Goal: Information Seeking & Learning: Learn about a topic

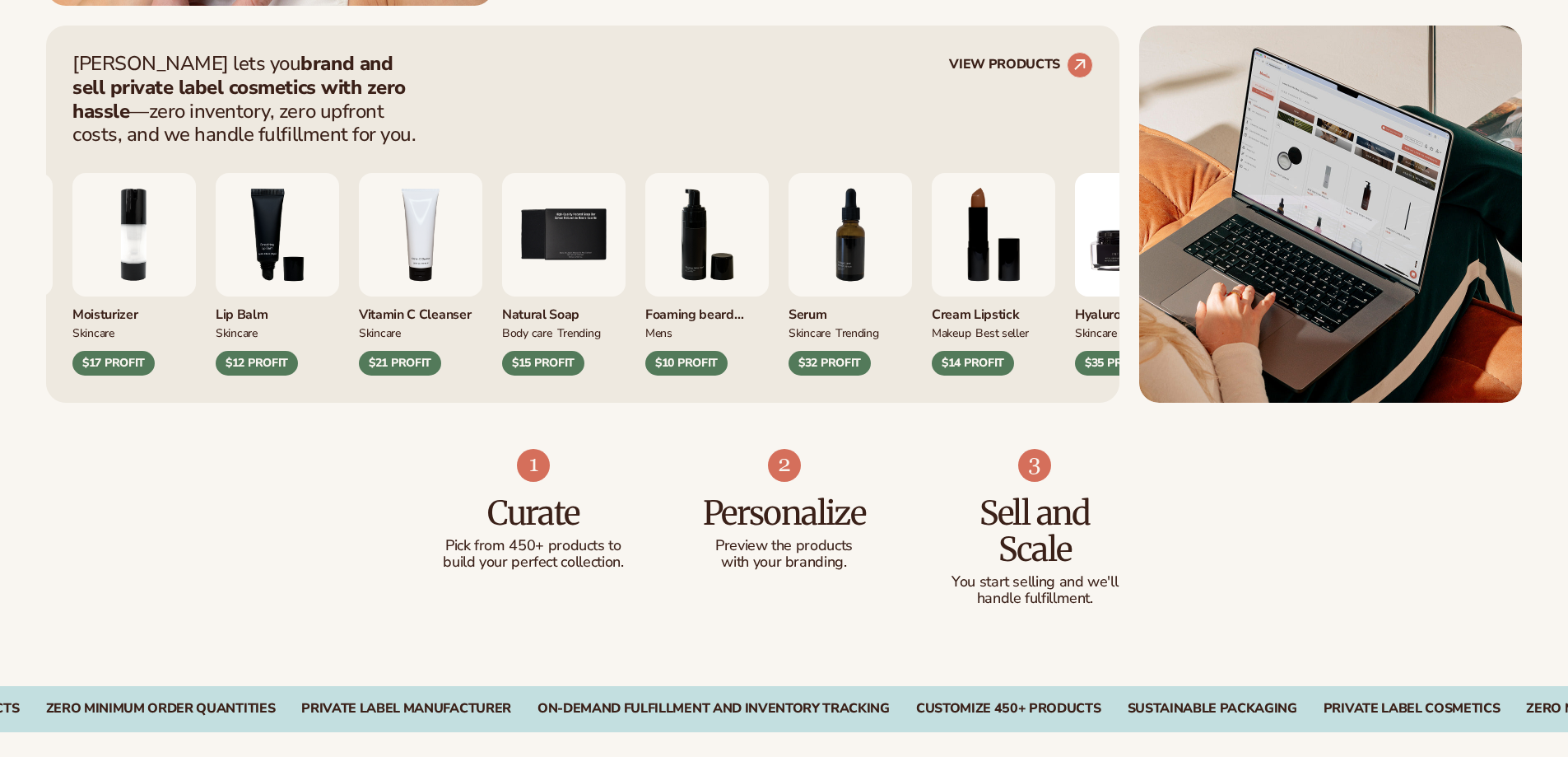
scroll to position [659, 0]
click at [34, 242] on div "Blanka lets you brand and sell private label cosmetics with zero hassle —zero i…" at bounding box center [784, 213] width 1568 height 377
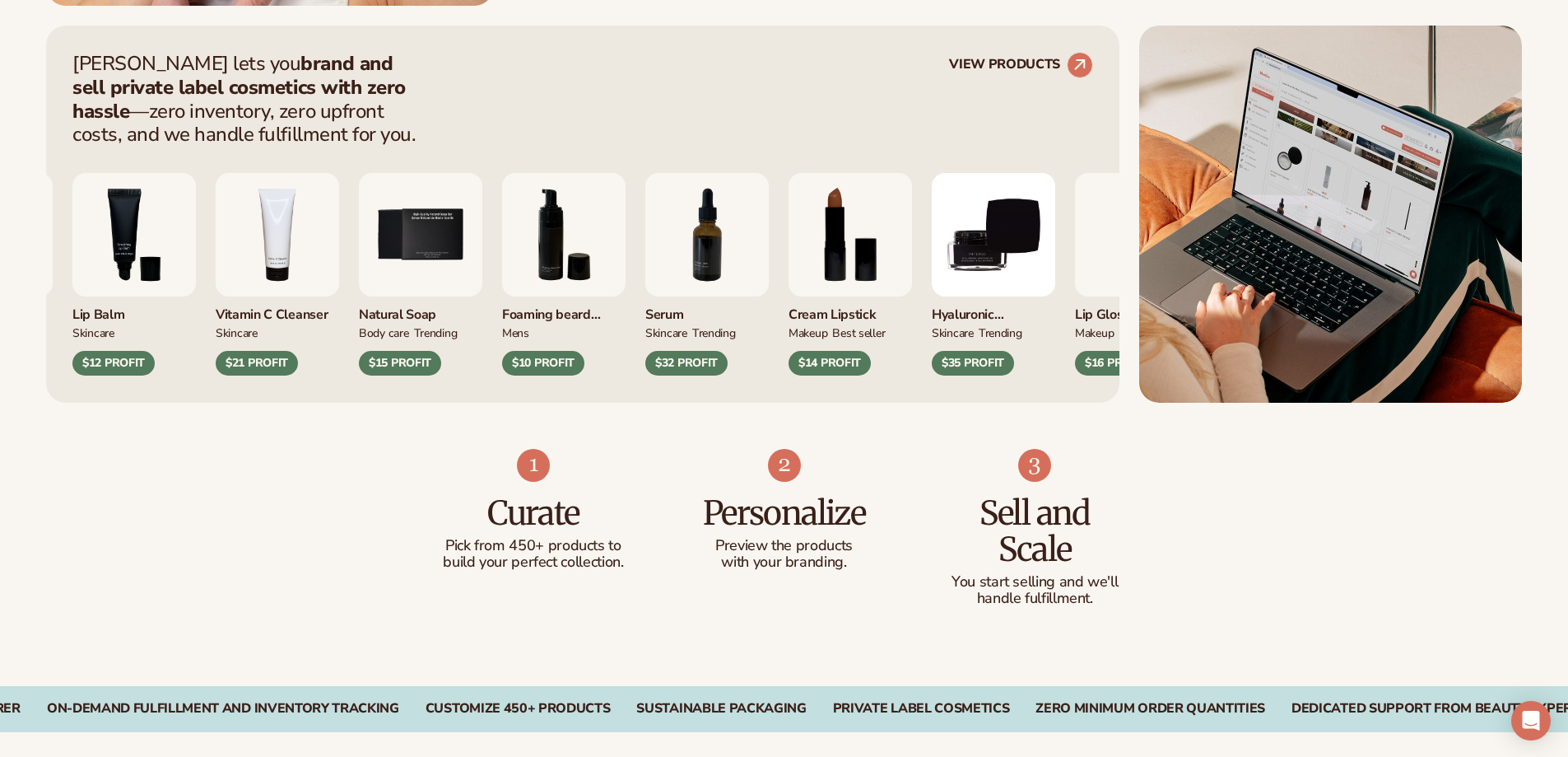
click at [34, 242] on div "Blanka lets you brand and sell private label cosmetics with zero hassle —zero i…" at bounding box center [784, 213] width 1568 height 377
click at [24, 227] on div "Blanka lets you brand and sell private label cosmetics with zero hassle —zero i…" at bounding box center [784, 213] width 1568 height 377
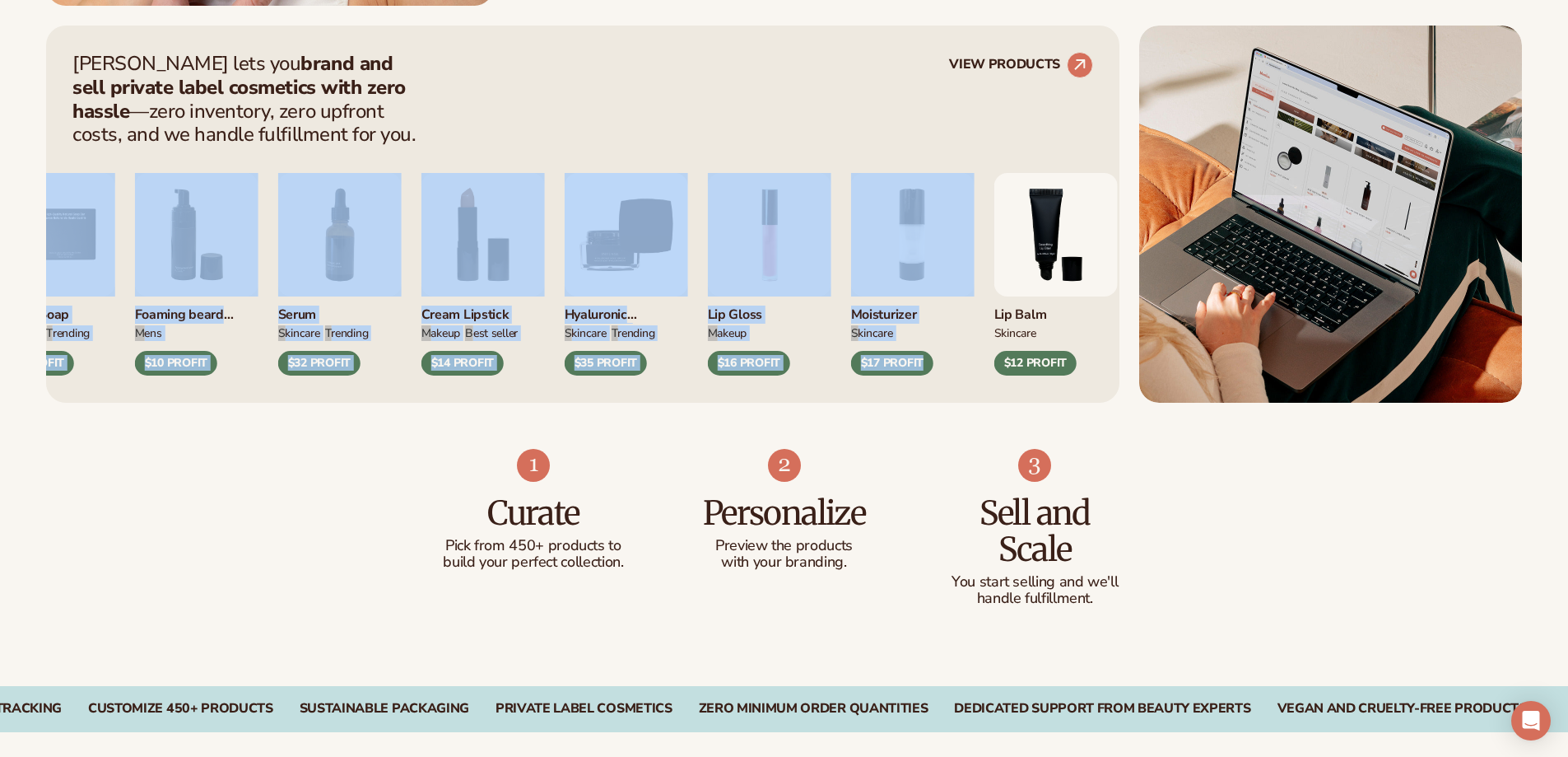
click at [1426, 215] on div "Blanka lets you brand and sell private label cosmetics with zero hassle —zero i…" at bounding box center [784, 213] width 1476 height 377
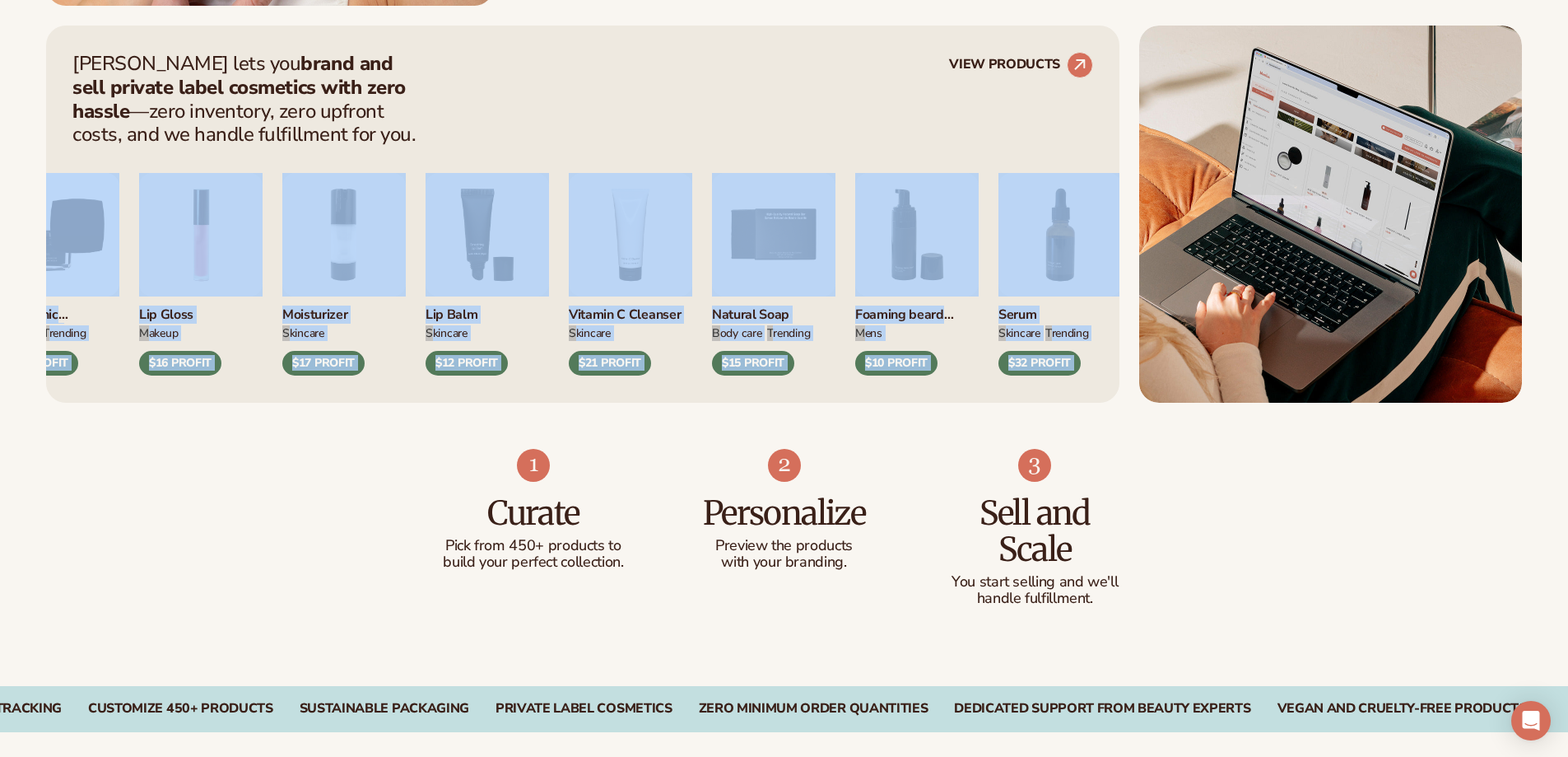
click at [1009, 232] on div "Serum SKINCARE TRENDING $32 PROFIT" at bounding box center [1060, 274] width 124 height 203
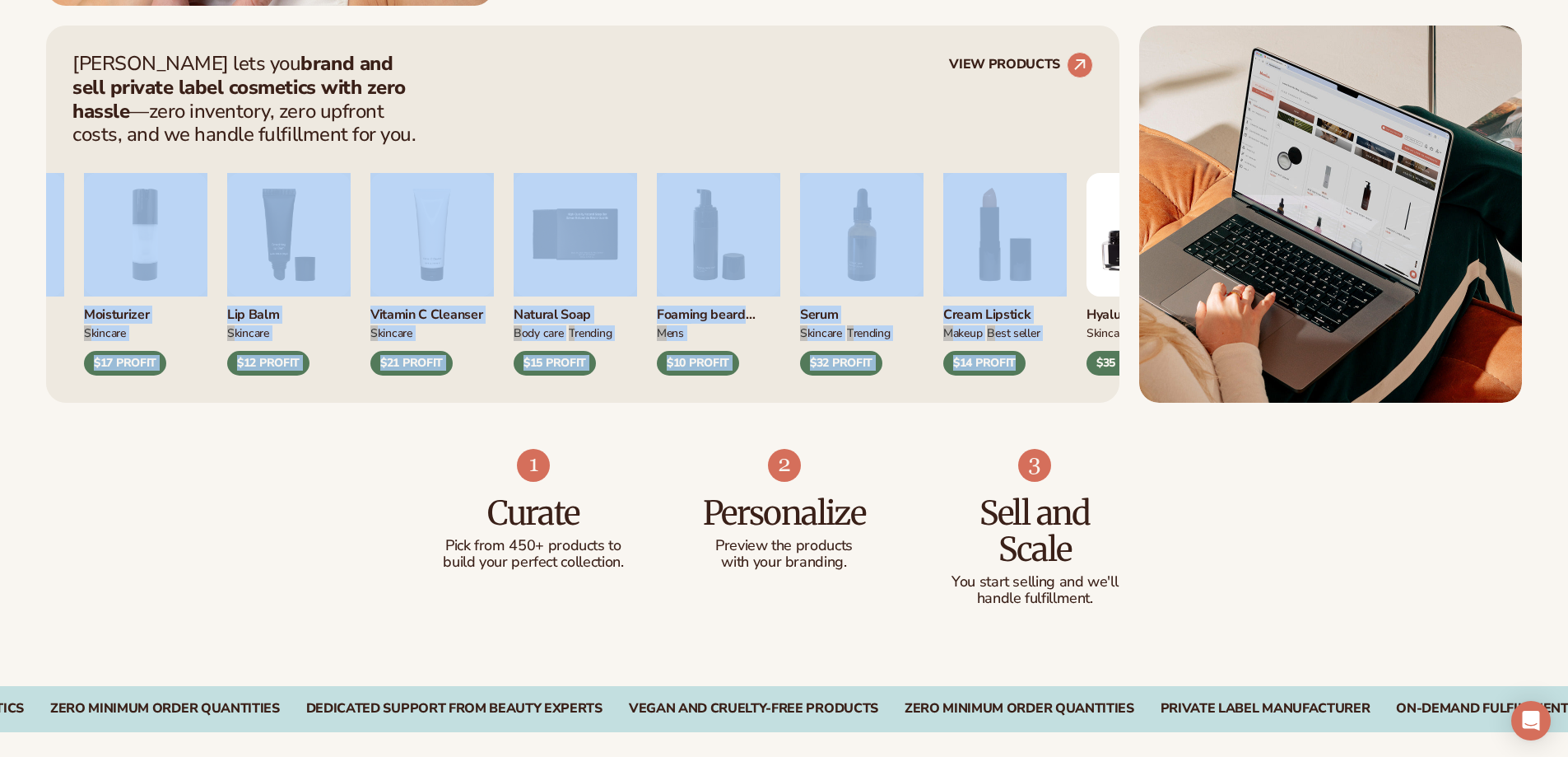
click at [723, 289] on div "Lip Gloss MAKEUP $16 PROFIT Moisturizer SKINCARE $17 PROFIT mens" at bounding box center [451, 274] width 1021 height 203
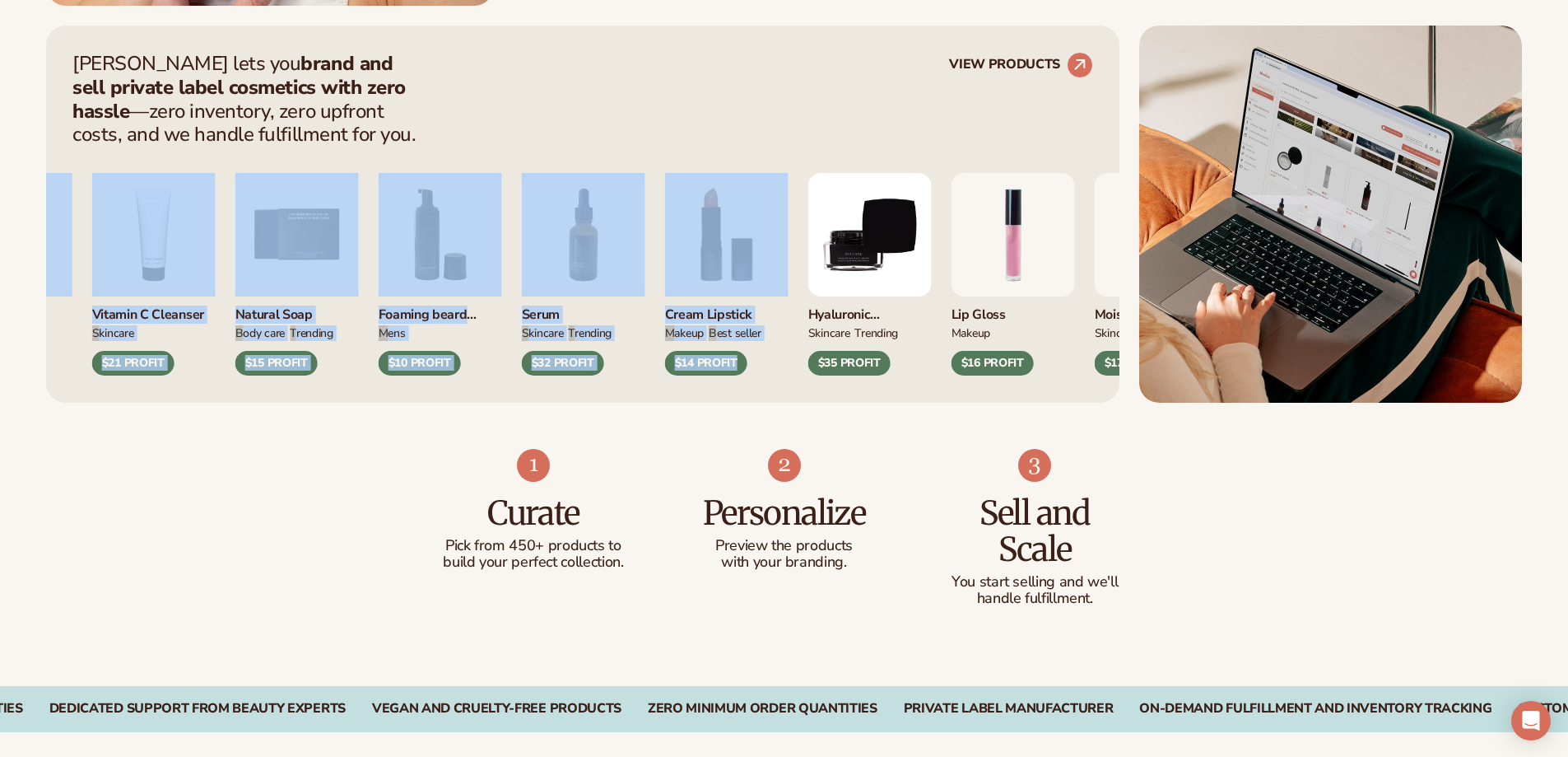
click at [745, 307] on div "Cream Lipstick MAKEUP BEST SELLER $14 PROFIT" at bounding box center [727, 274] width 124 height 203
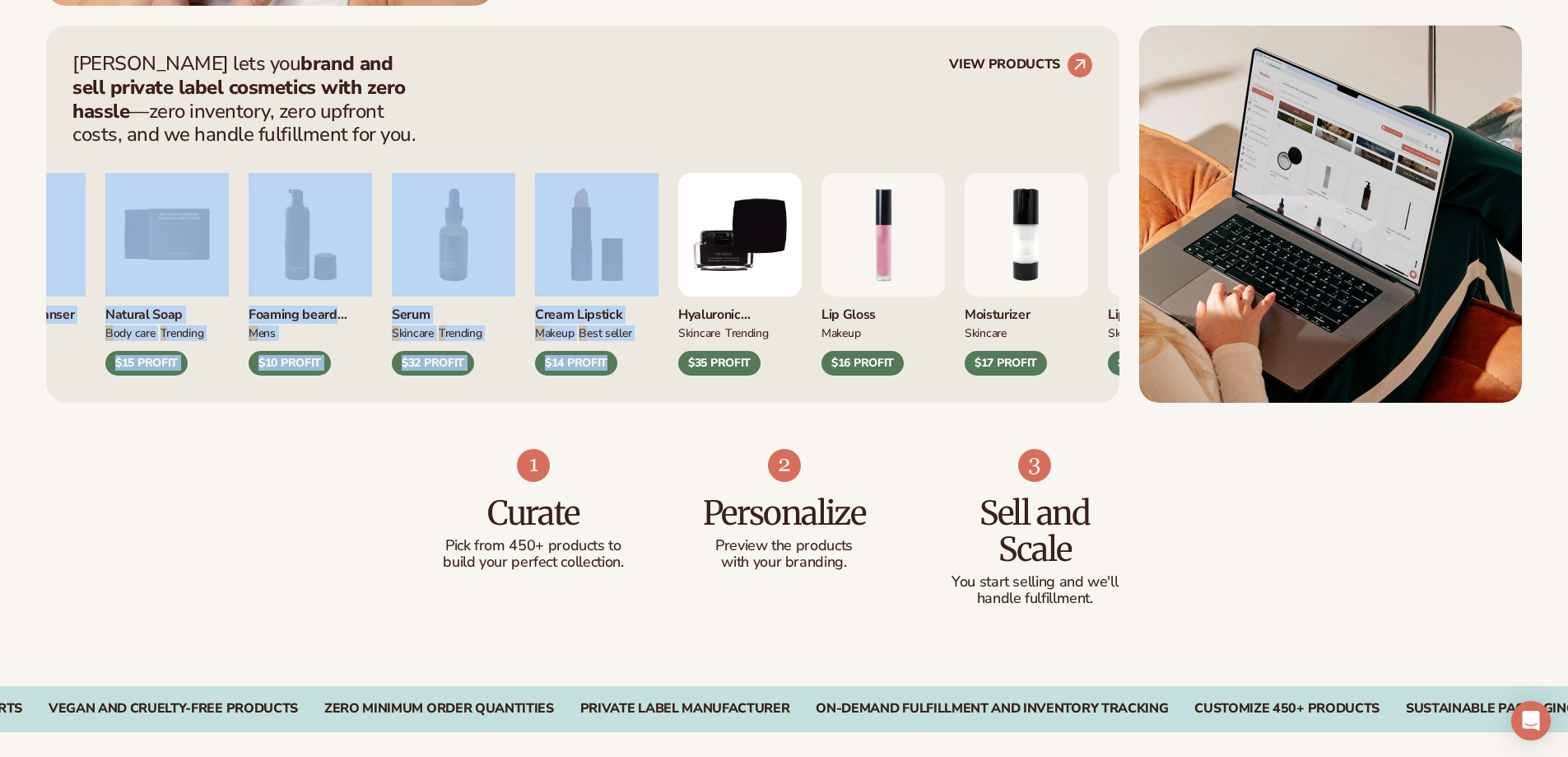
click at [808, 286] on div "Vitamin C Cleanser Skincare $21 PROFIT Natural Soap BODY Care TRENDING $15 PROF…" at bounding box center [472, 274] width 1021 height 203
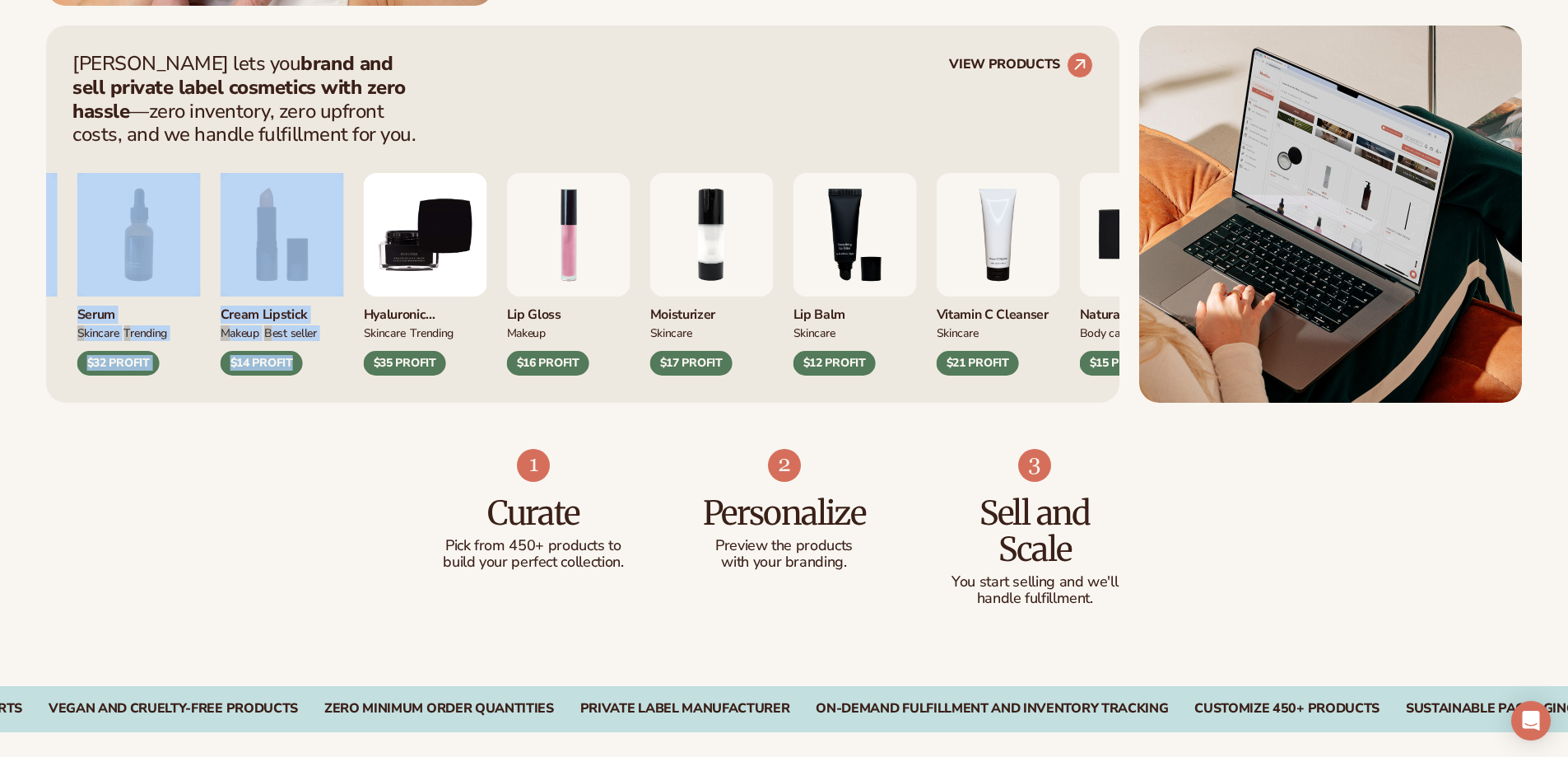
click at [765, 313] on div "Foaming beard wash mens $10 PROFIT Serum SKINCARE TRENDING $32 PROFIT MAKEUP" at bounding box center [444, 274] width 1021 height 203
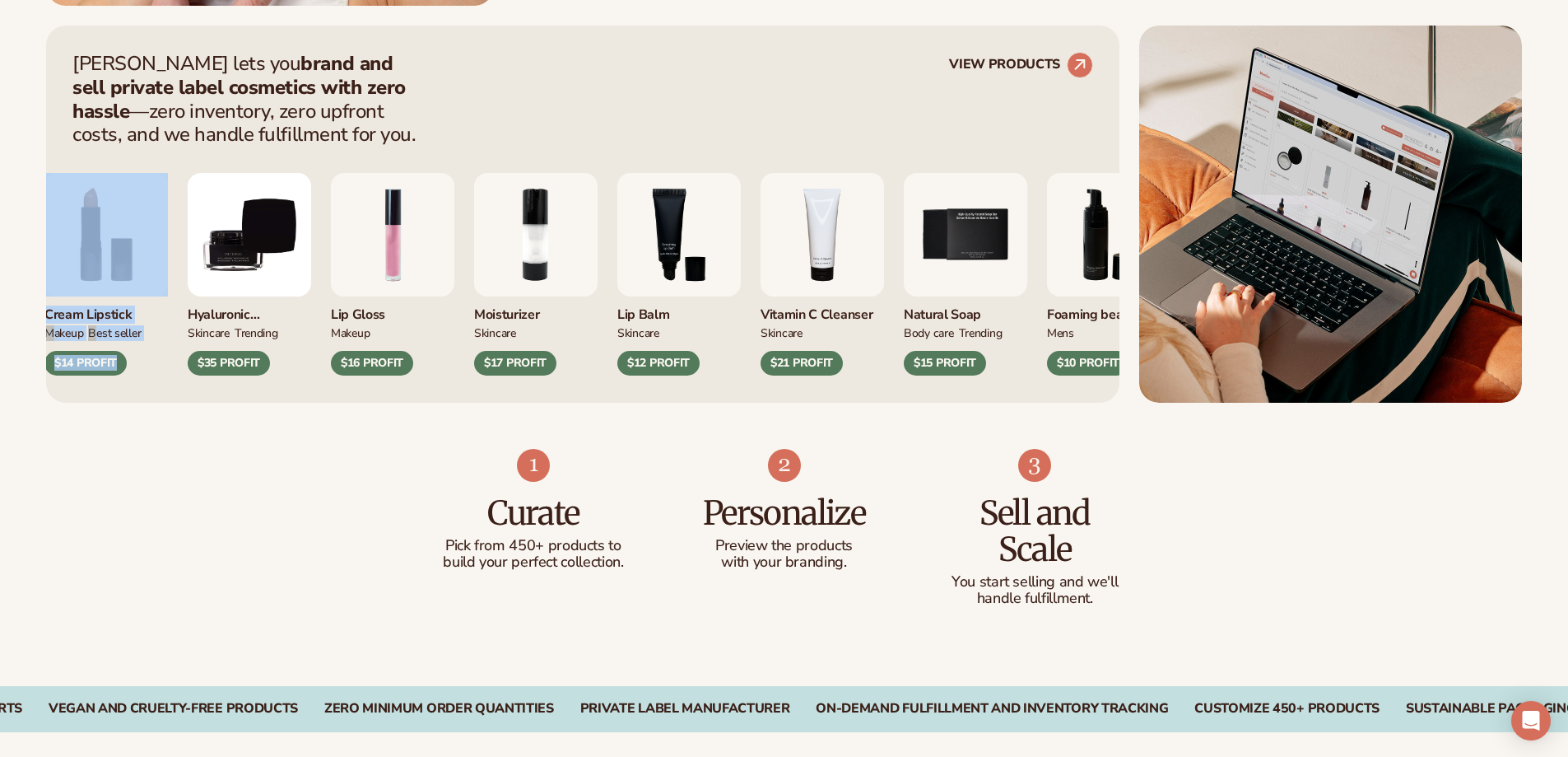
click at [822, 338] on div "Vitamin C Cleanser Skincare $21 PROFIT" at bounding box center [822, 335] width 124 height 79
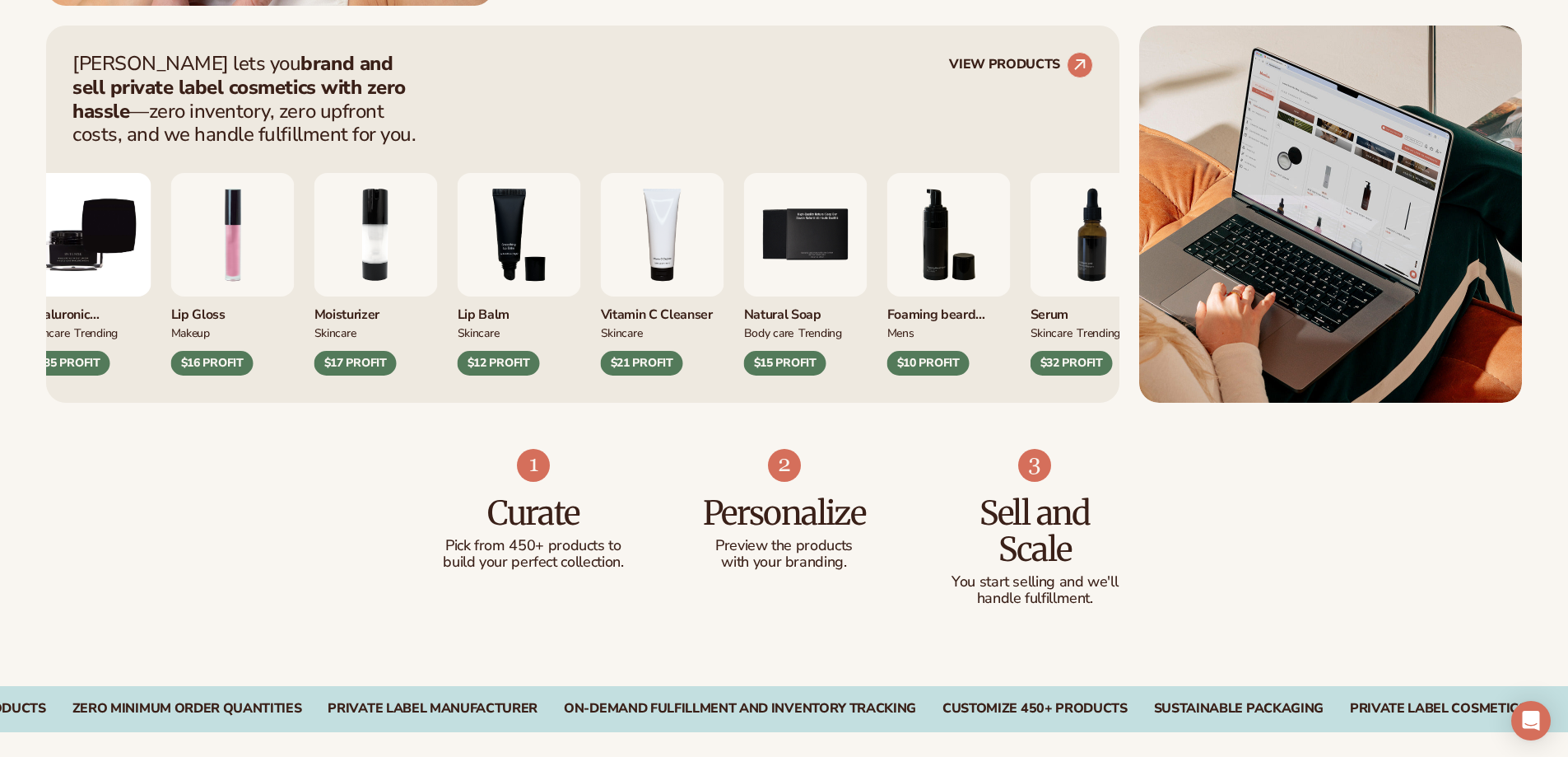
click at [717, 311] on div "Cream Lipstick MAKEUP BEST SELLER $14 PROFIT Hyaluronic moisturizer SKINCARE TR…" at bounding box center [395, 274] width 1021 height 203
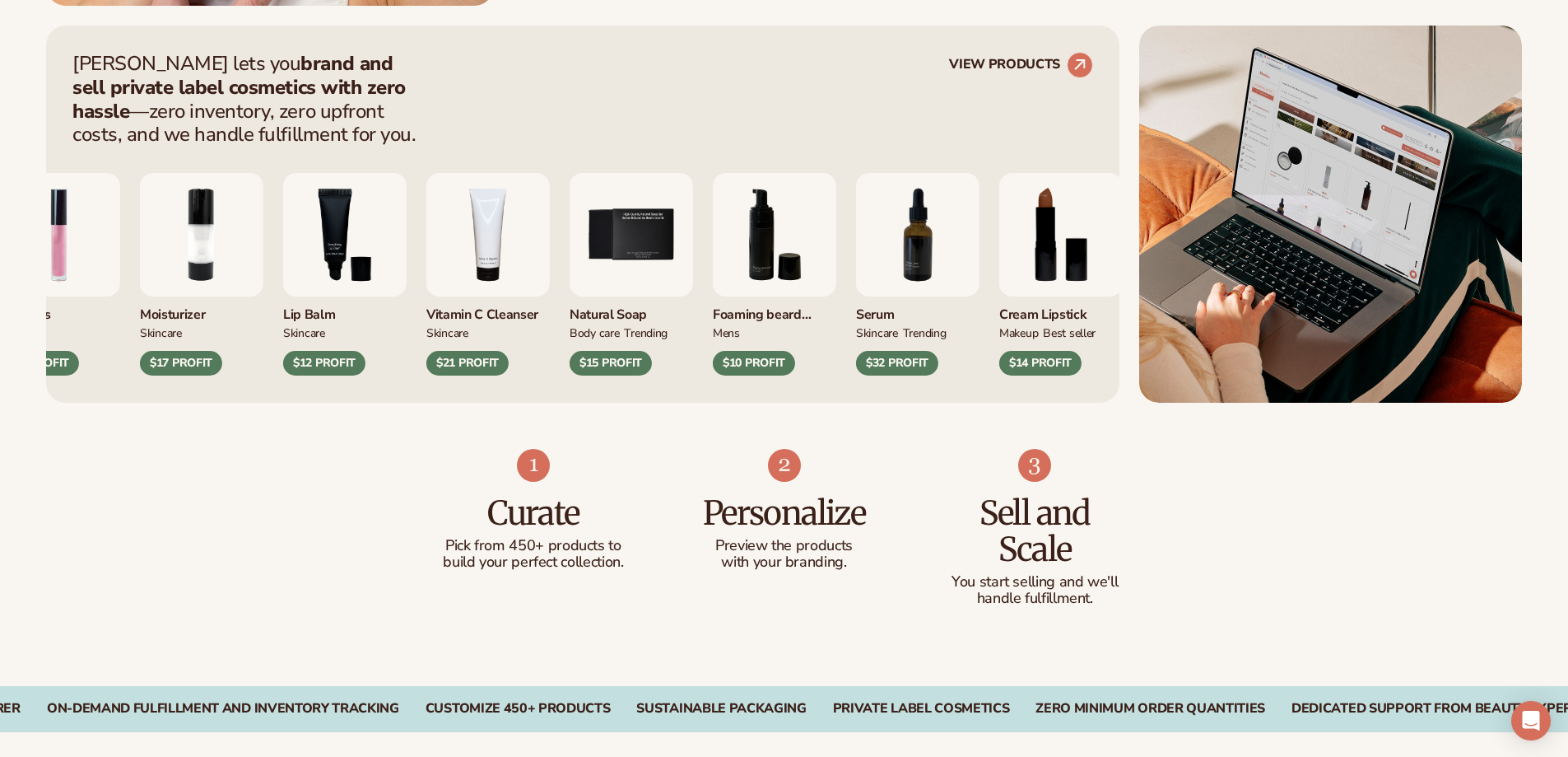
click at [623, 237] on img "5 / 9" at bounding box center [631, 234] width 124 height 124
click at [639, 243] on img "5 / 9" at bounding box center [631, 234] width 124 height 124
click at [637, 197] on img "5 / 9" at bounding box center [631, 234] width 124 height 124
click at [636, 198] on img "5 / 9" at bounding box center [631, 234] width 124 height 124
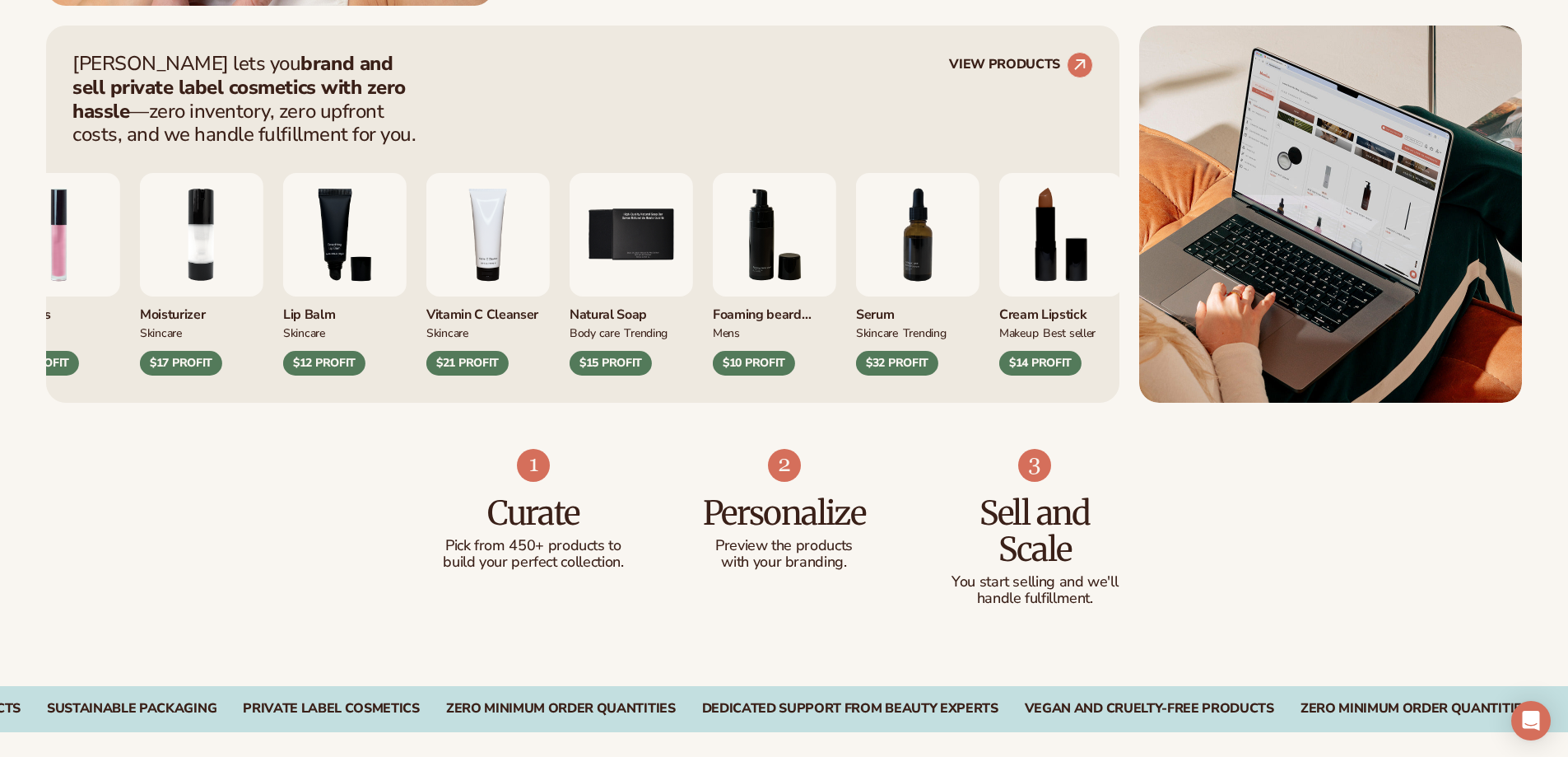
click at [647, 227] on img "5 / 9" at bounding box center [631, 234] width 124 height 124
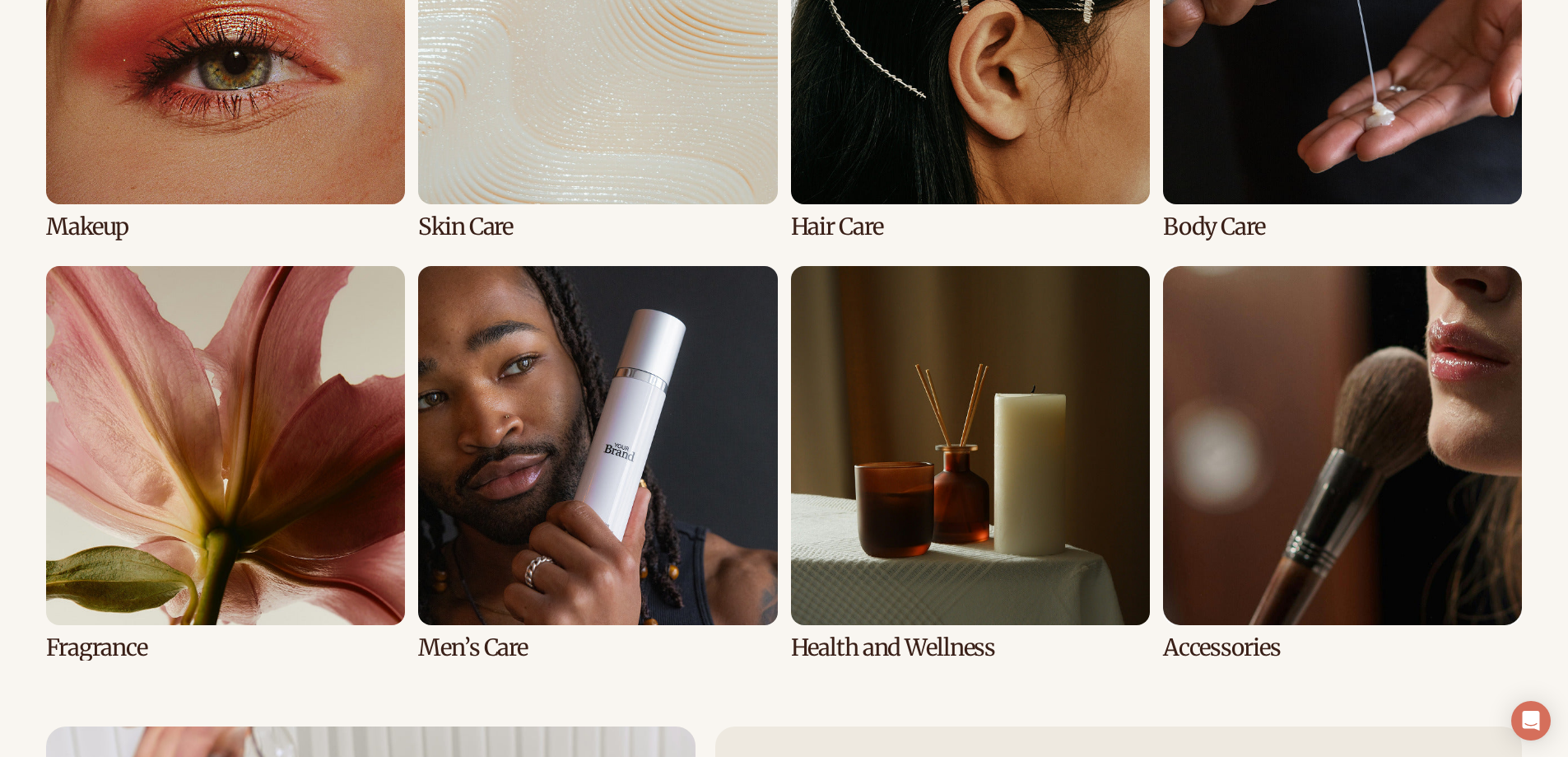
scroll to position [3706, 0]
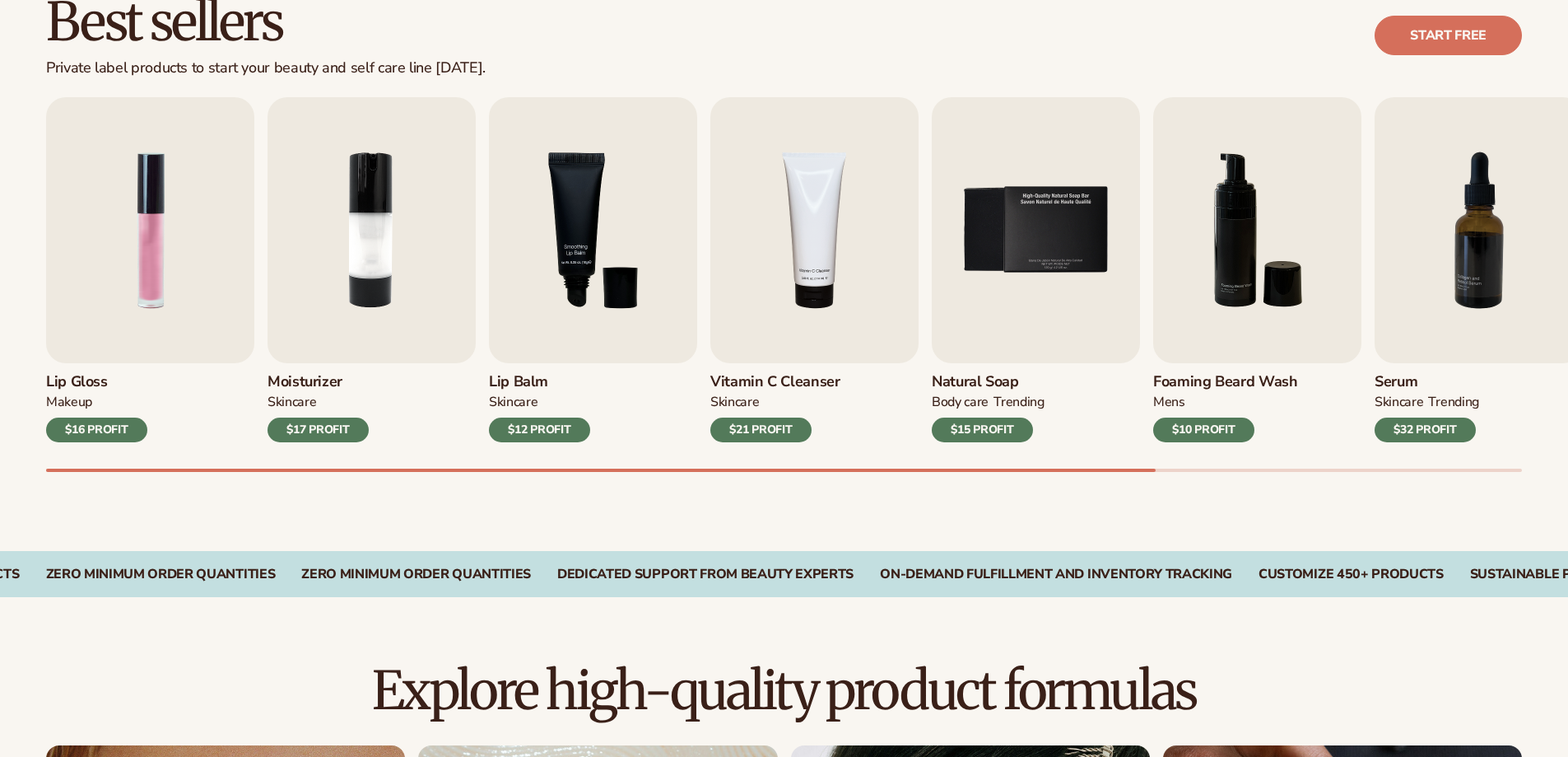
scroll to position [494, 0]
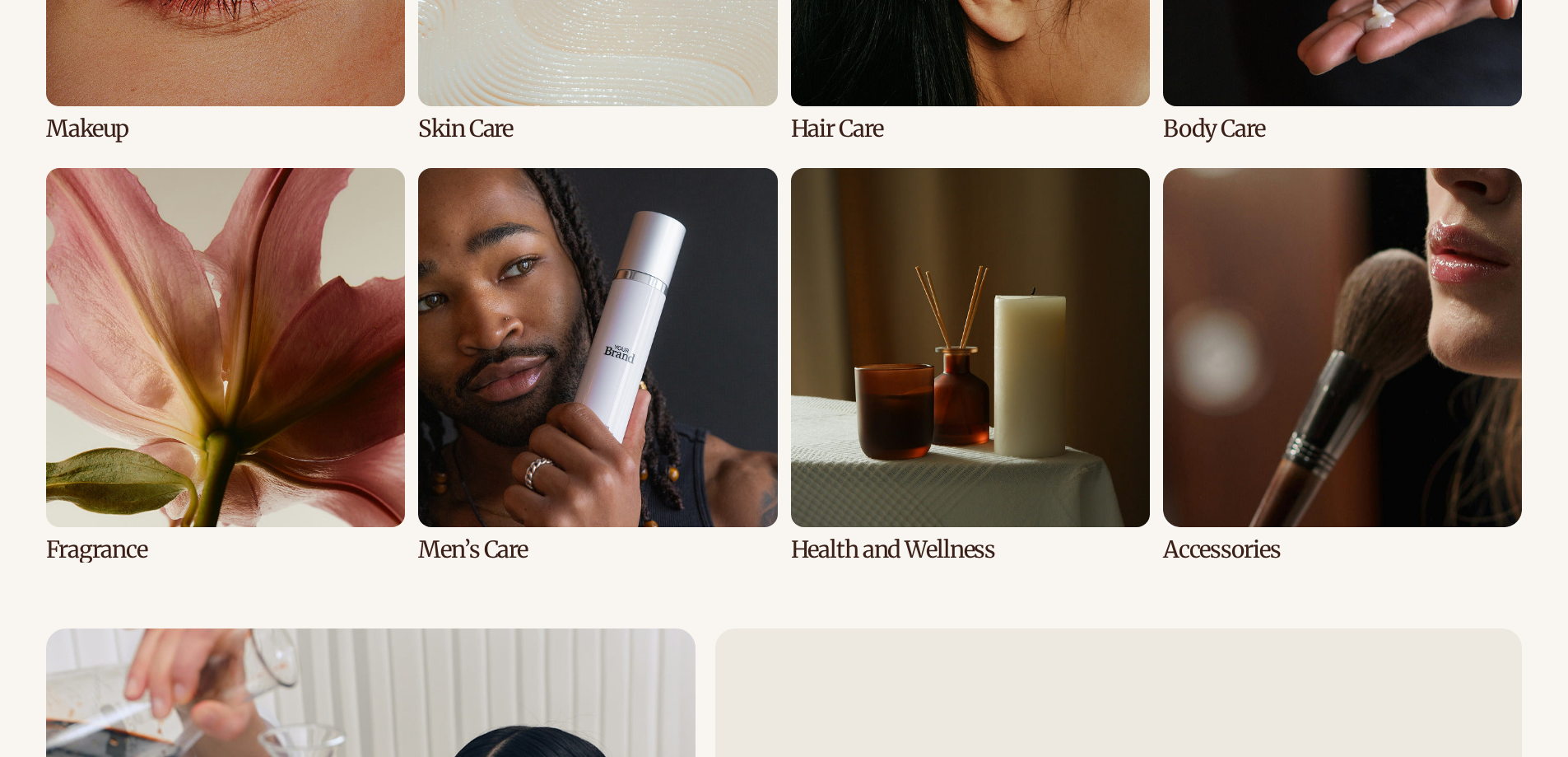
scroll to position [3788, 0]
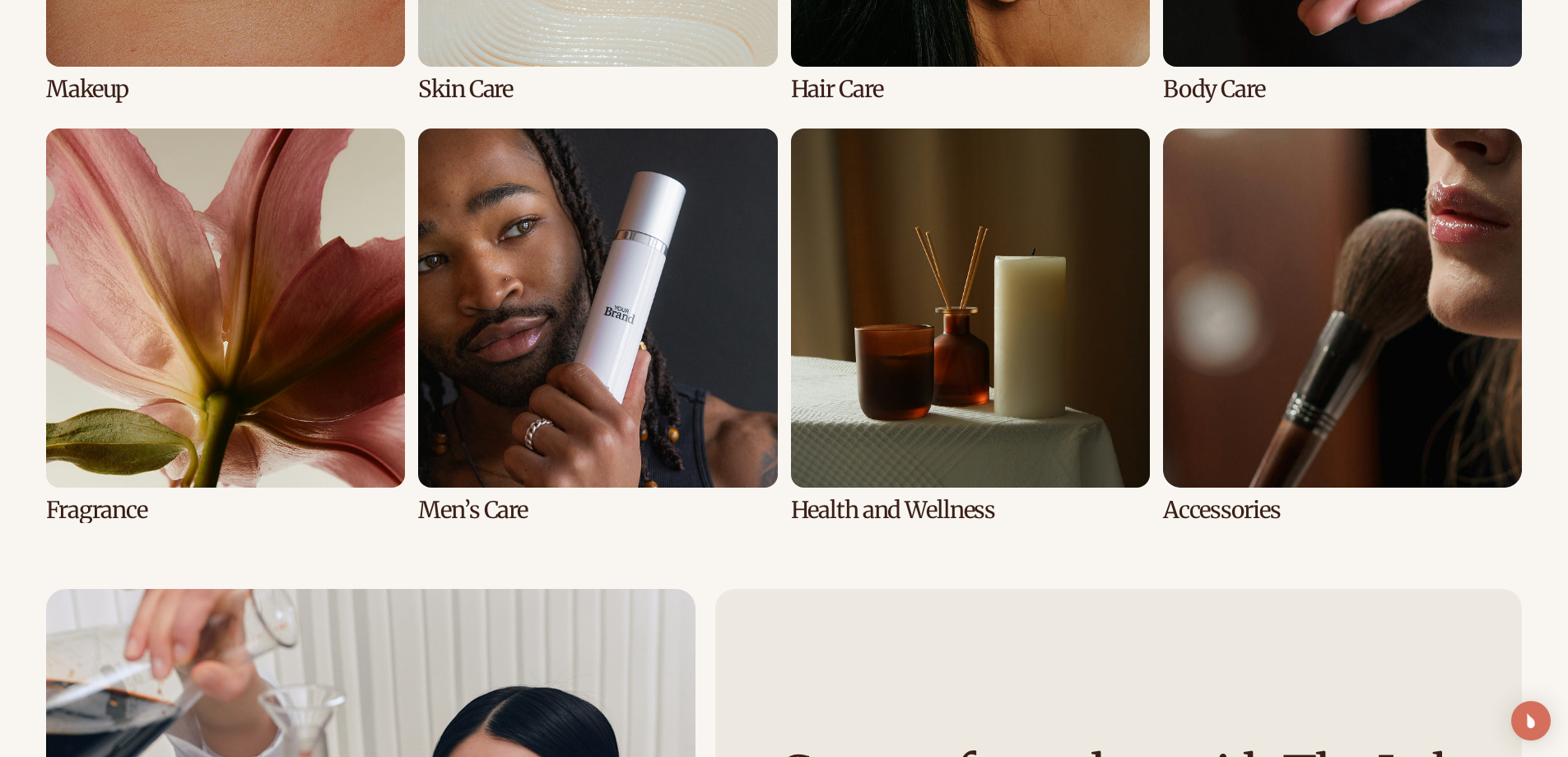
click at [976, 348] on link "7 / 8" at bounding box center [970, 325] width 359 height 395
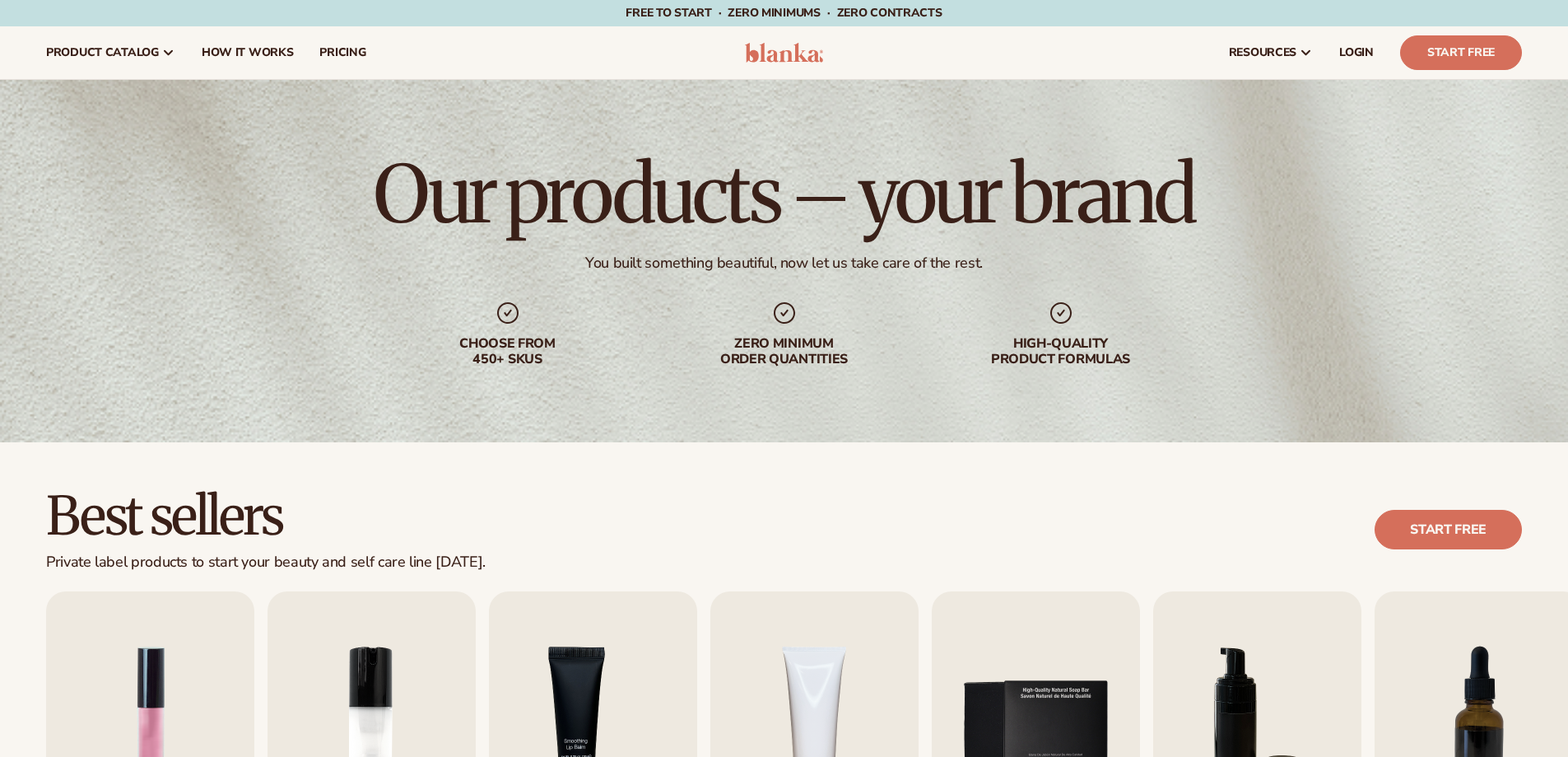
scroll to position [329, 0]
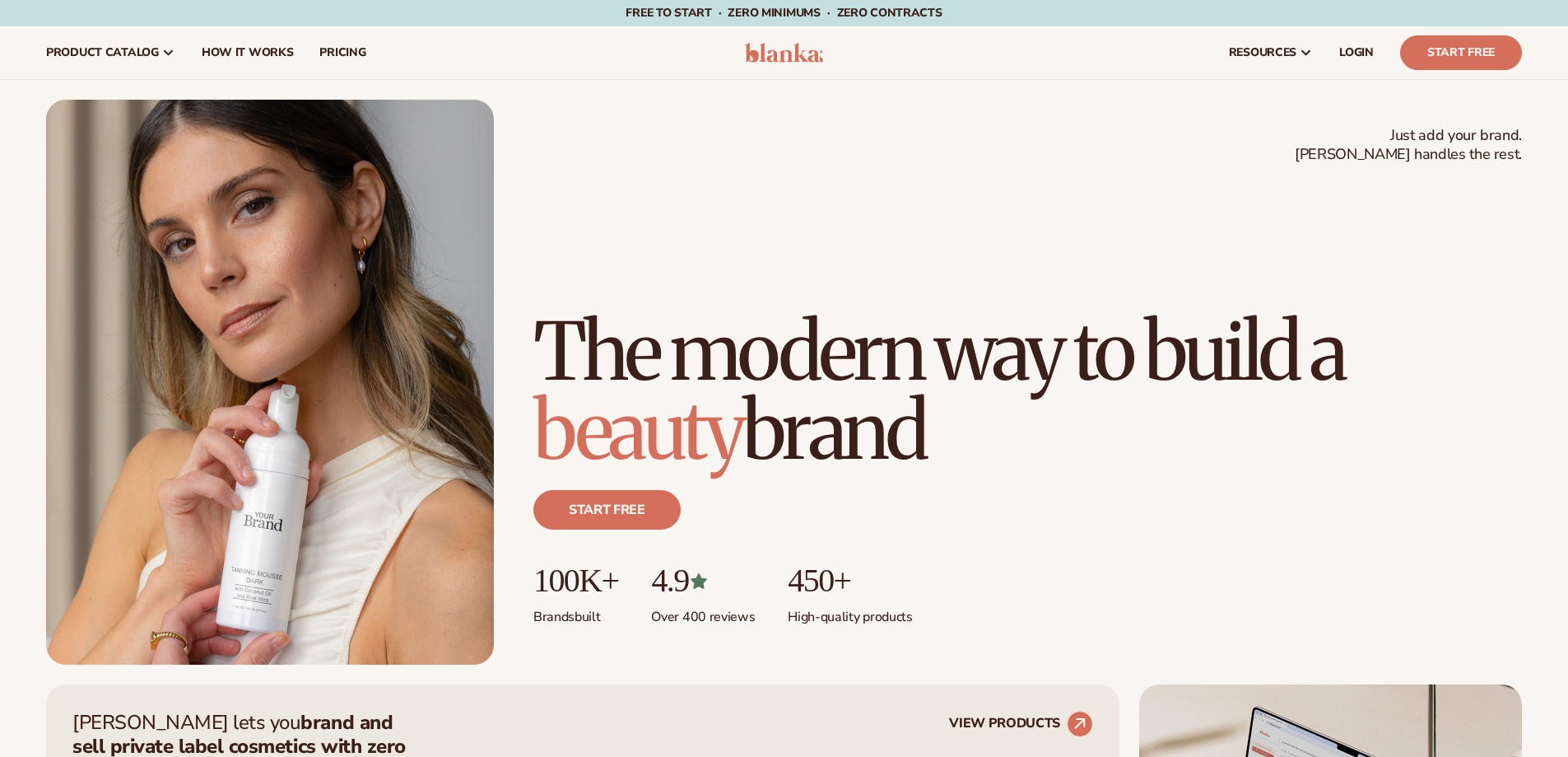
scroll to position [3871, 0]
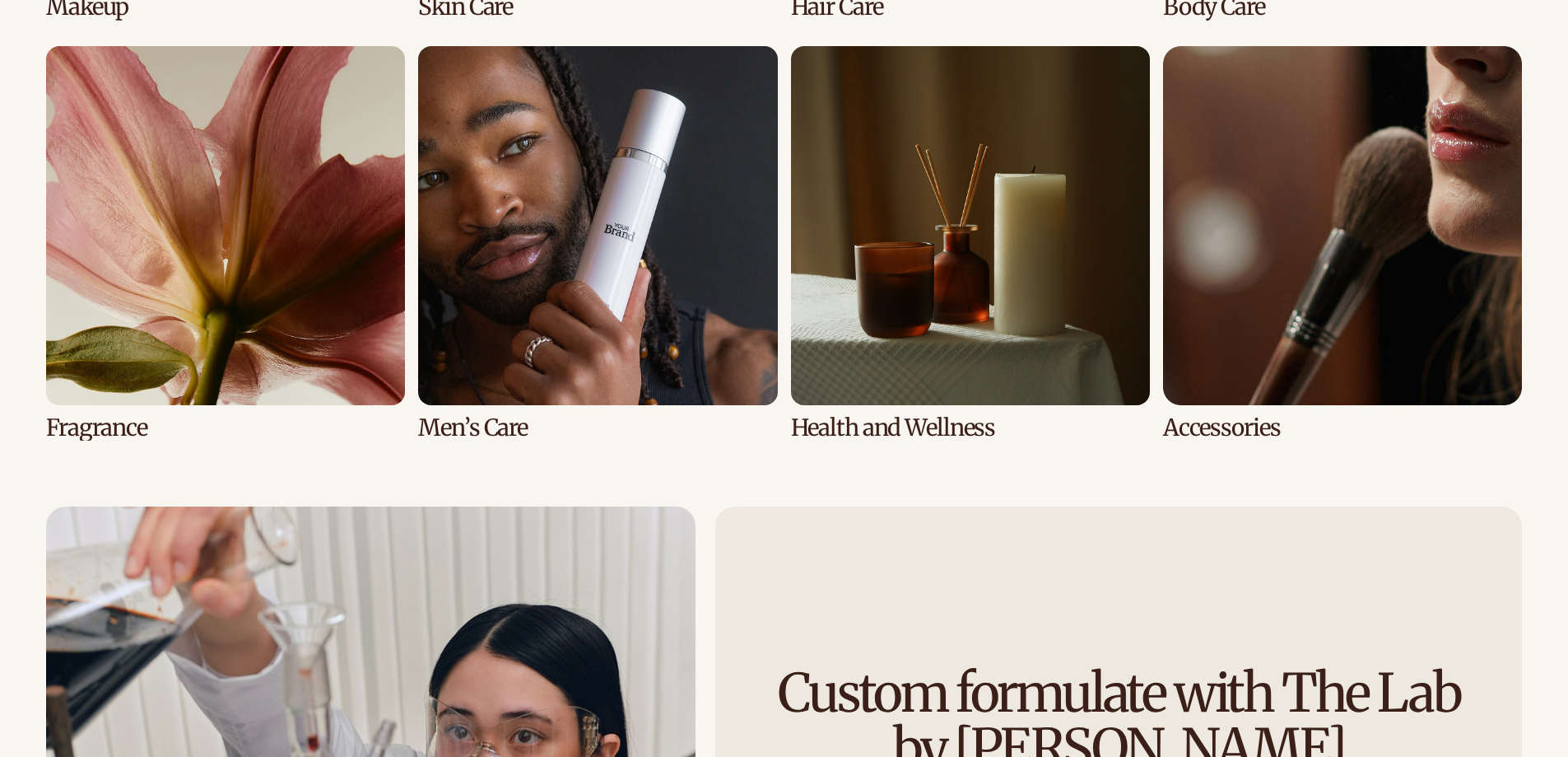
click at [1286, 322] on link "8 / 8" at bounding box center [1342, 243] width 359 height 395
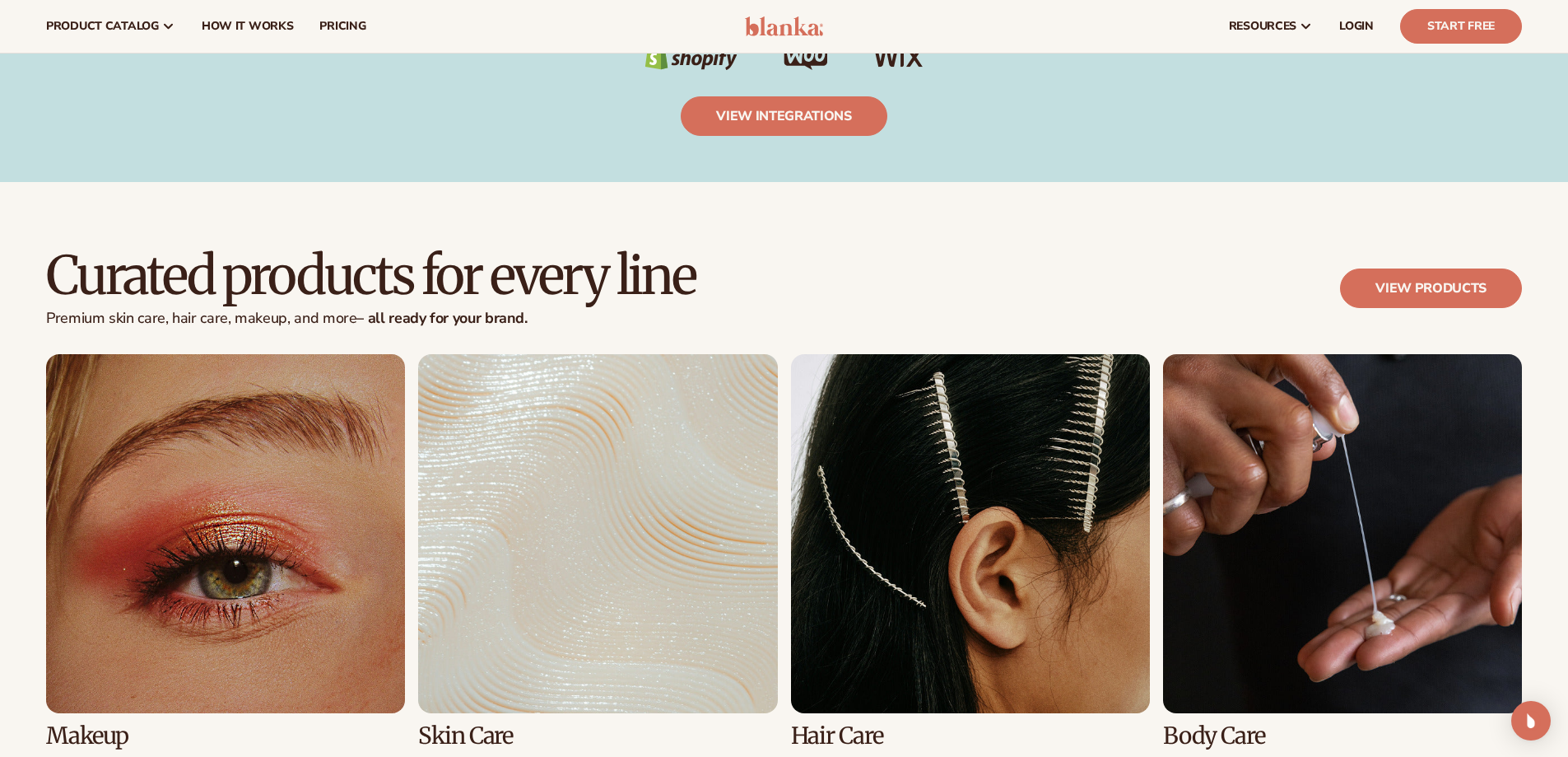
scroll to position [3047, 0]
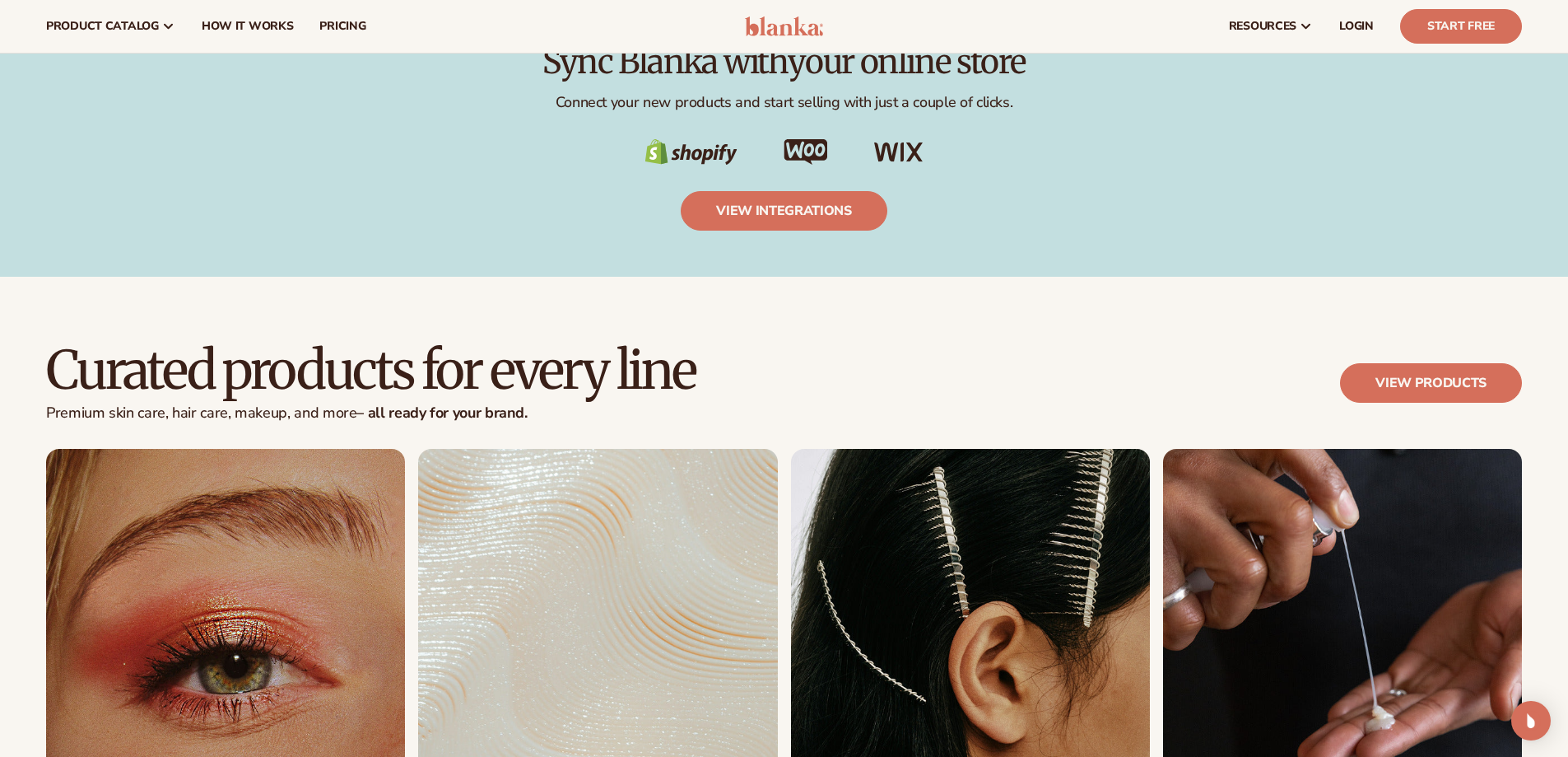
click at [1365, 523] on link "4 / 8" at bounding box center [1342, 646] width 359 height 395
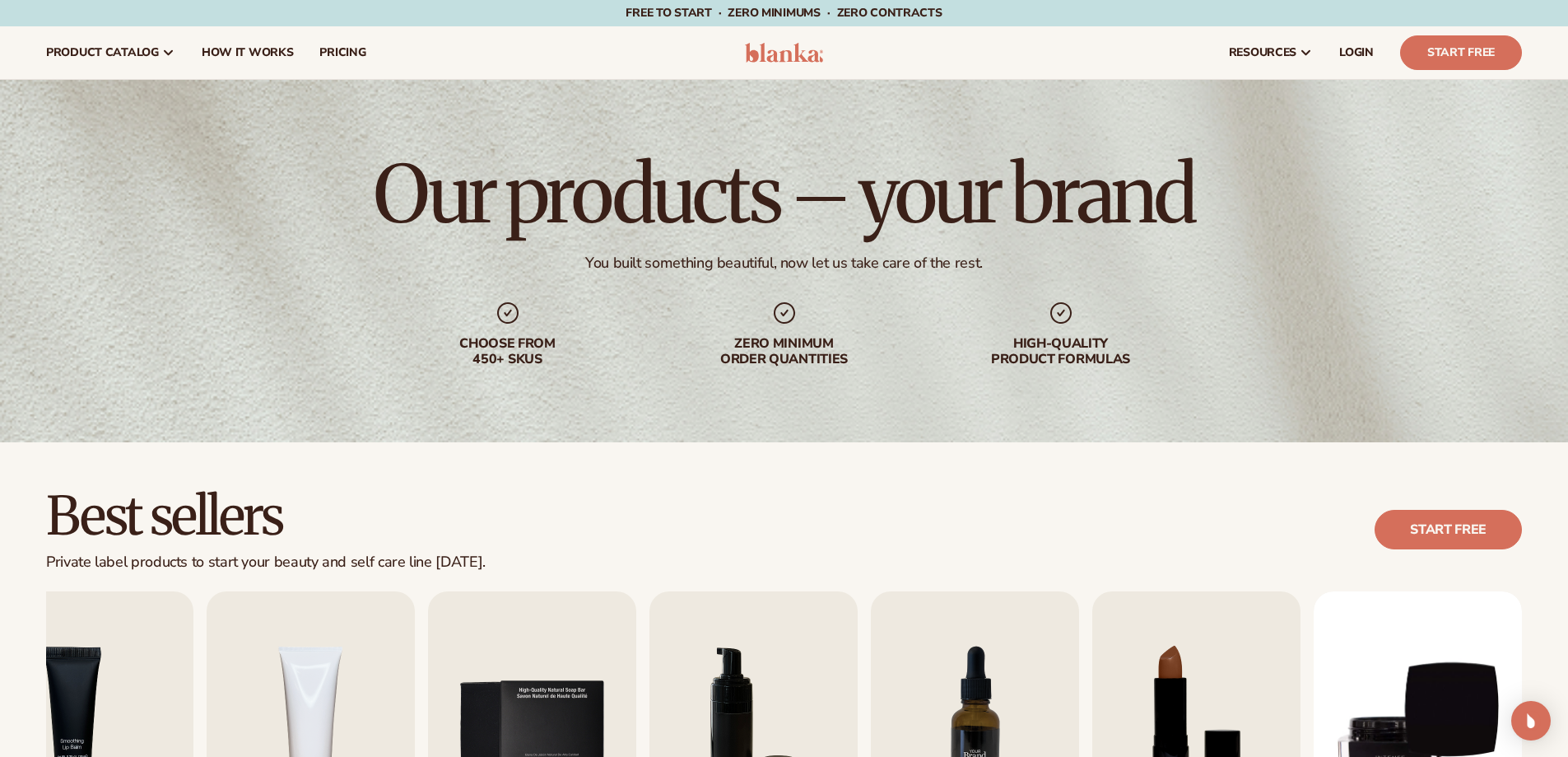
scroll to position [329, 0]
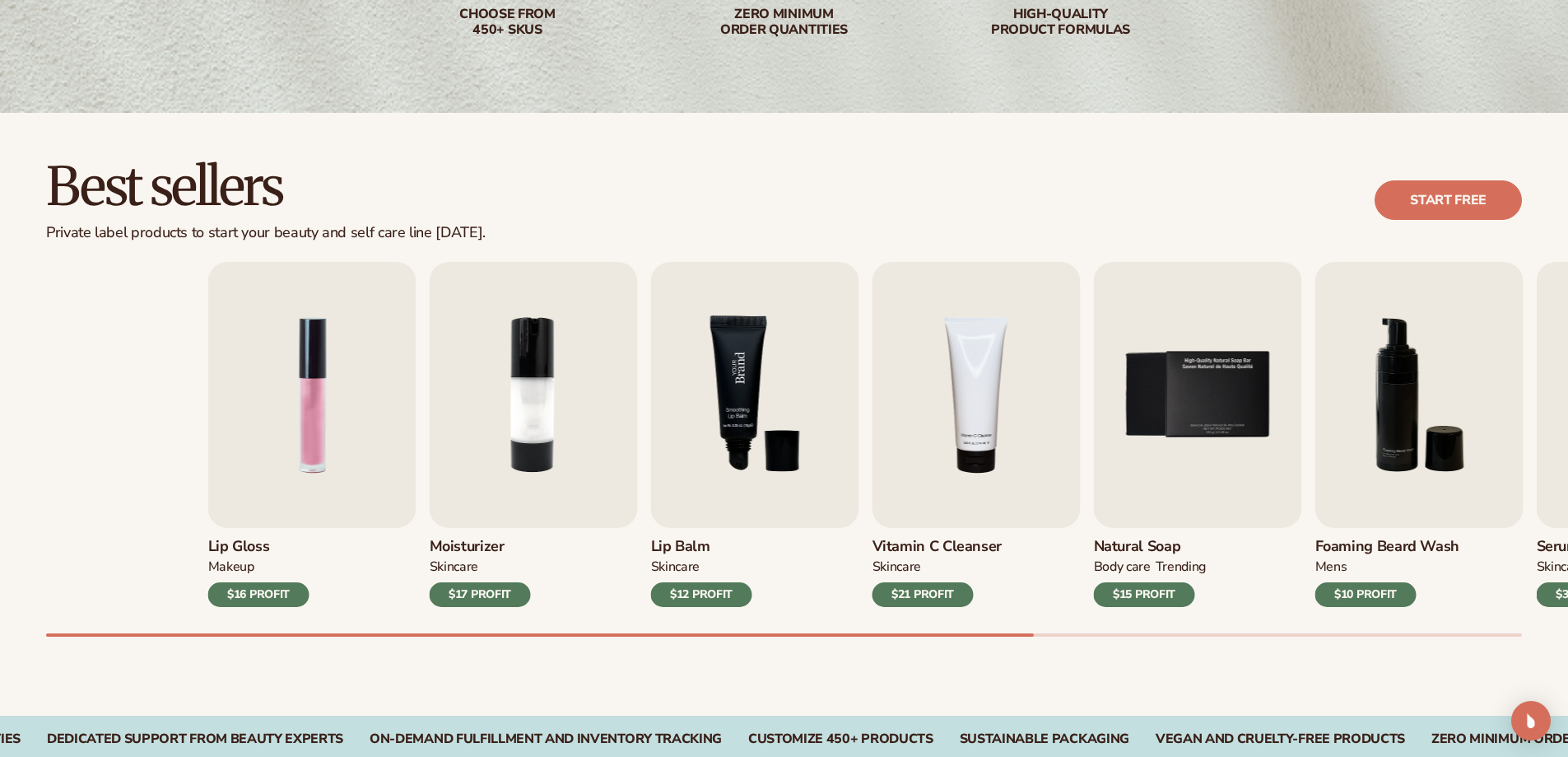
click at [1103, 410] on div "Lip Gloss MAKEUP $16 PROFIT Moisturizer SKINCARE $17 PROFIT SKINCARE" at bounding box center [947, 435] width 1476 height 345
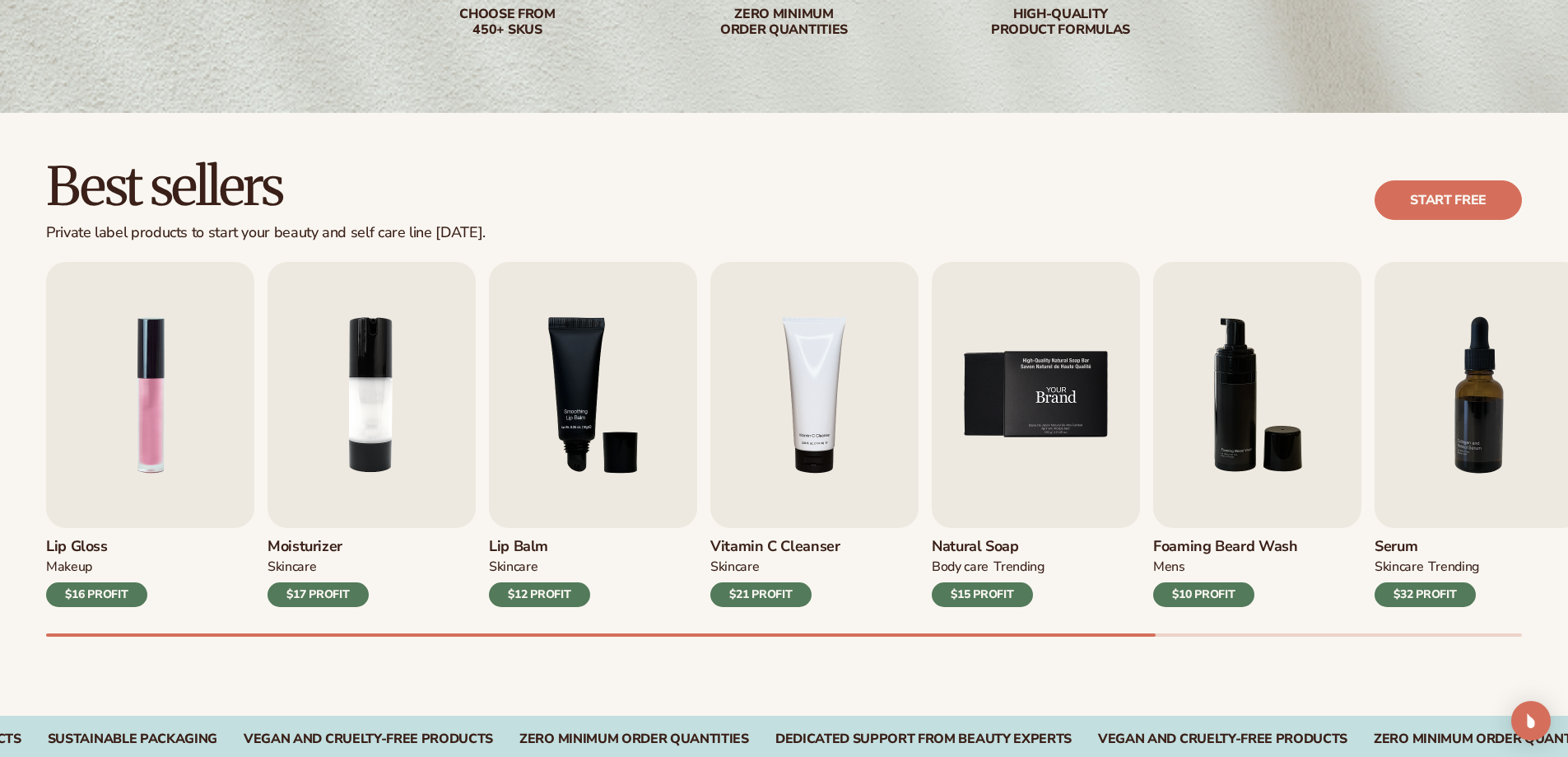
click at [1038, 425] on img "5 / 9" at bounding box center [1036, 395] width 208 height 266
click at [1002, 556] on div "Natural Soap BODY Care TRENDING $15 PROFIT" at bounding box center [1036, 567] width 208 height 79
click at [982, 538] on h3 "Natural Soap" at bounding box center [989, 547] width 113 height 19
click at [982, 540] on h3 "Natural Soap" at bounding box center [989, 547] width 113 height 19
click at [976, 552] on h3 "Natural Soap" at bounding box center [989, 547] width 113 height 19
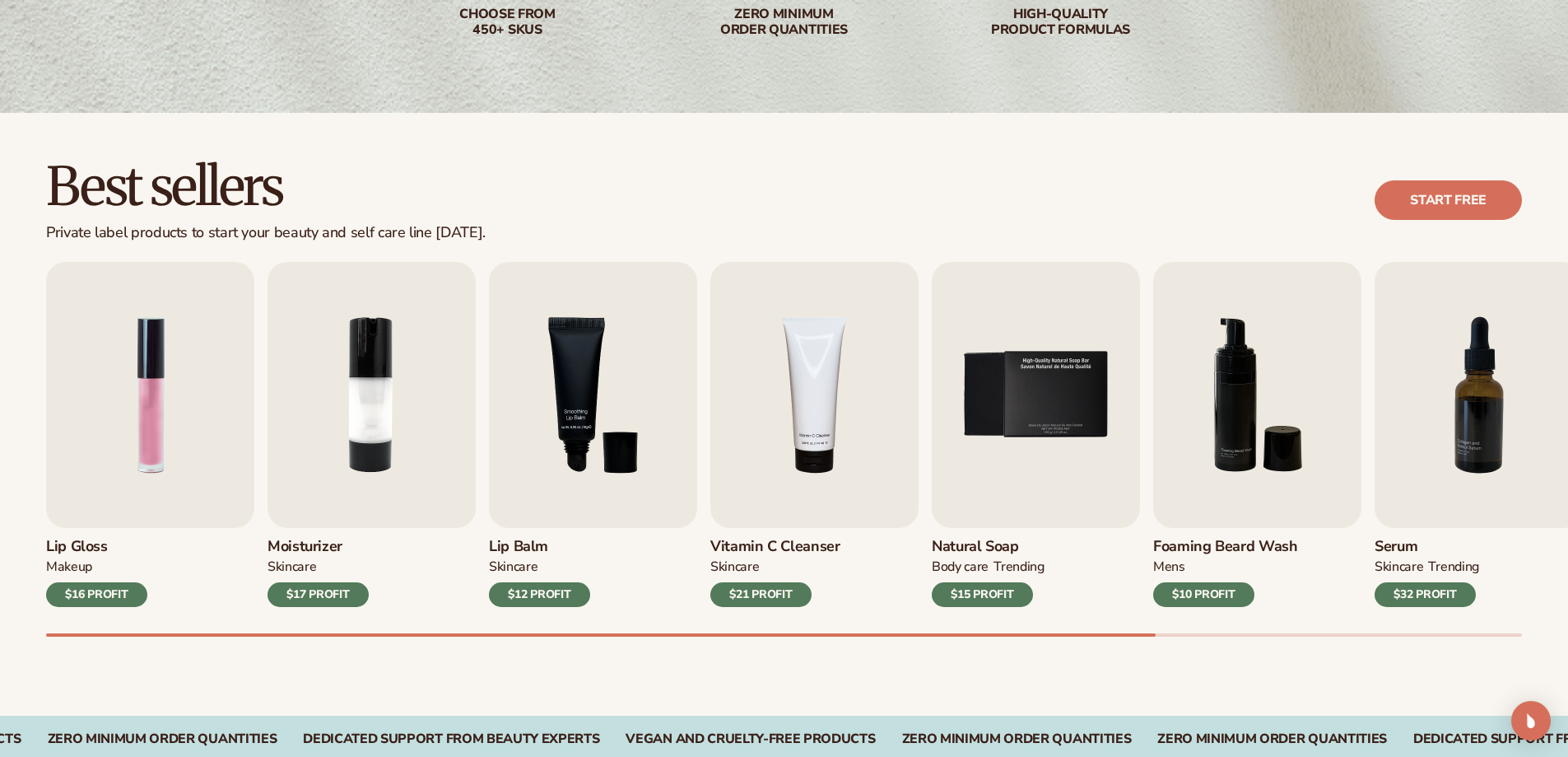
click at [969, 572] on div "BODY Care" at bounding box center [960, 567] width 56 height 18
click at [976, 596] on div "$15 PROFIT" at bounding box center [983, 594] width 101 height 24
click at [1056, 409] on img "5 / 9" at bounding box center [1036, 395] width 208 height 266
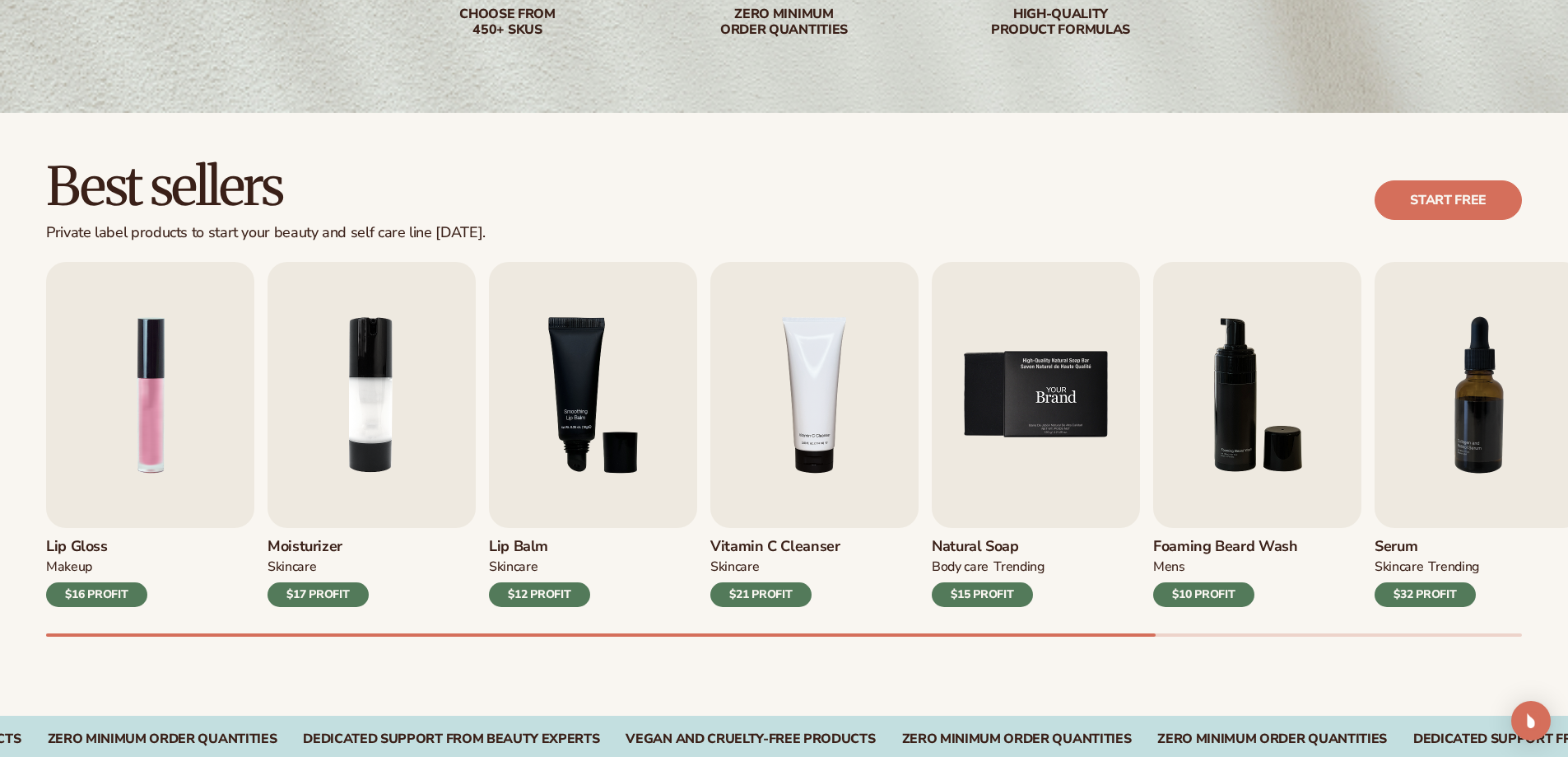
click at [1056, 409] on img "5 / 9" at bounding box center [1036, 395] width 208 height 266
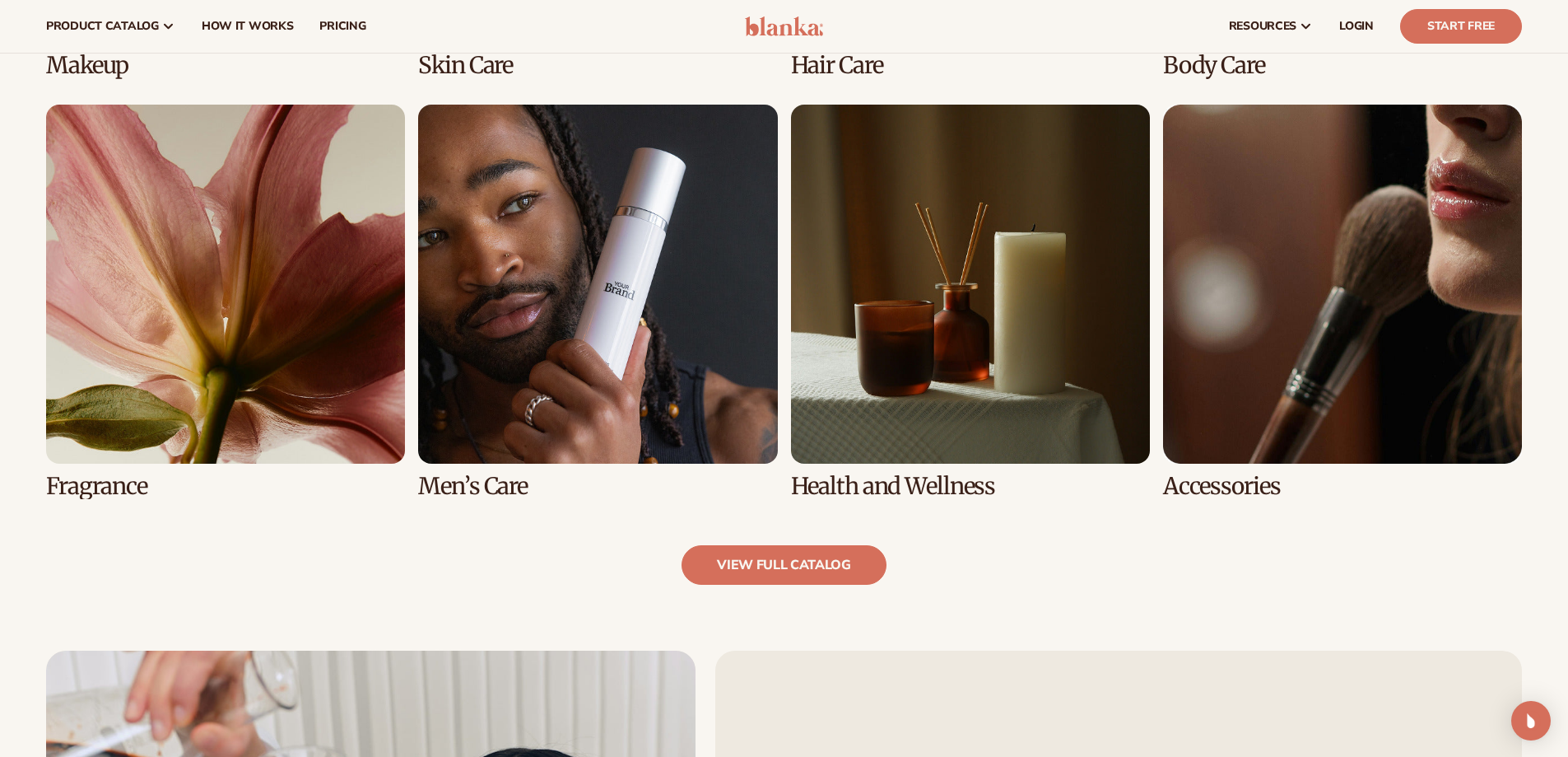
scroll to position [1317, 0]
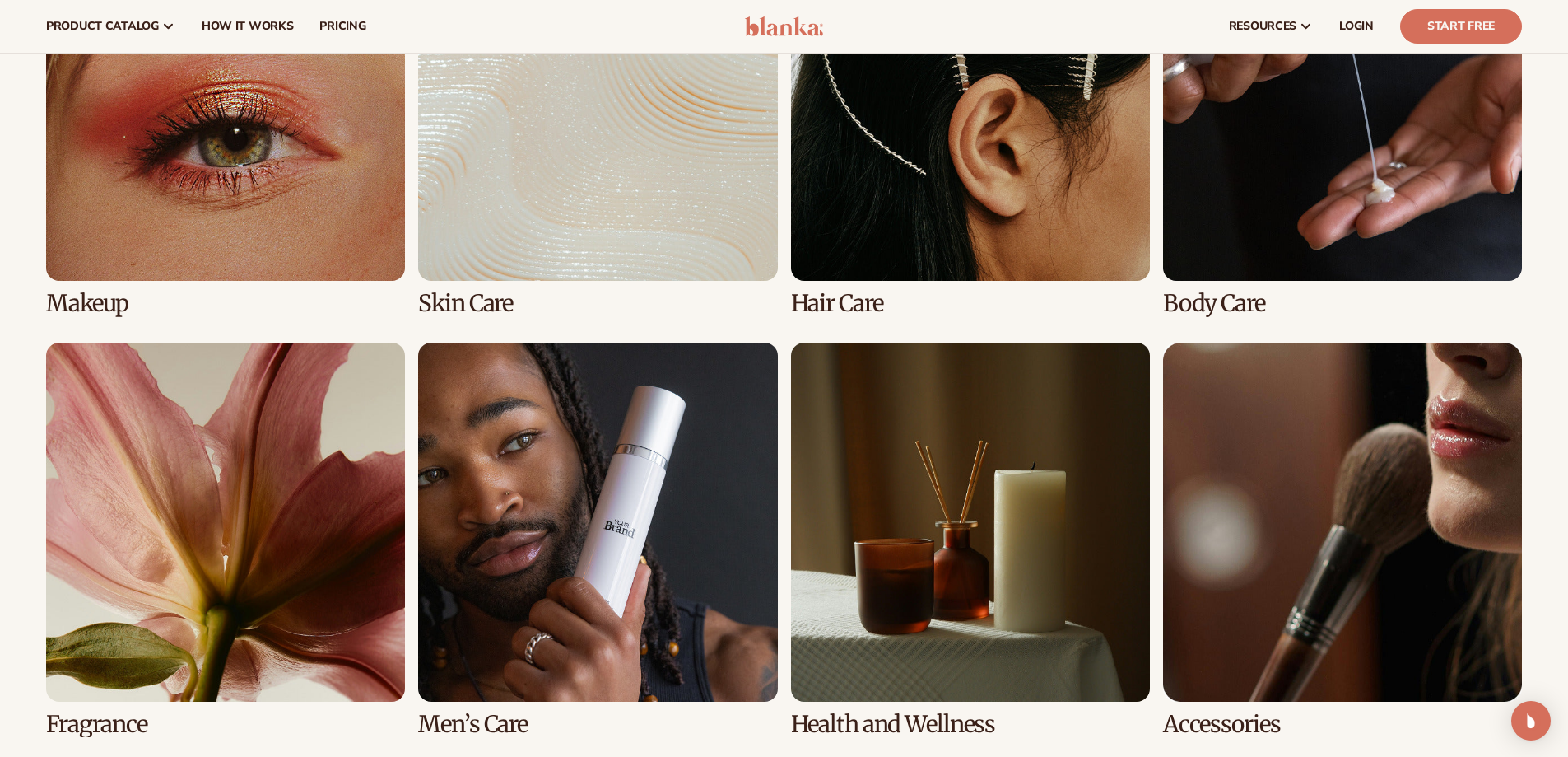
click at [637, 216] on link "2 / 8" at bounding box center [597, 119] width 359 height 395
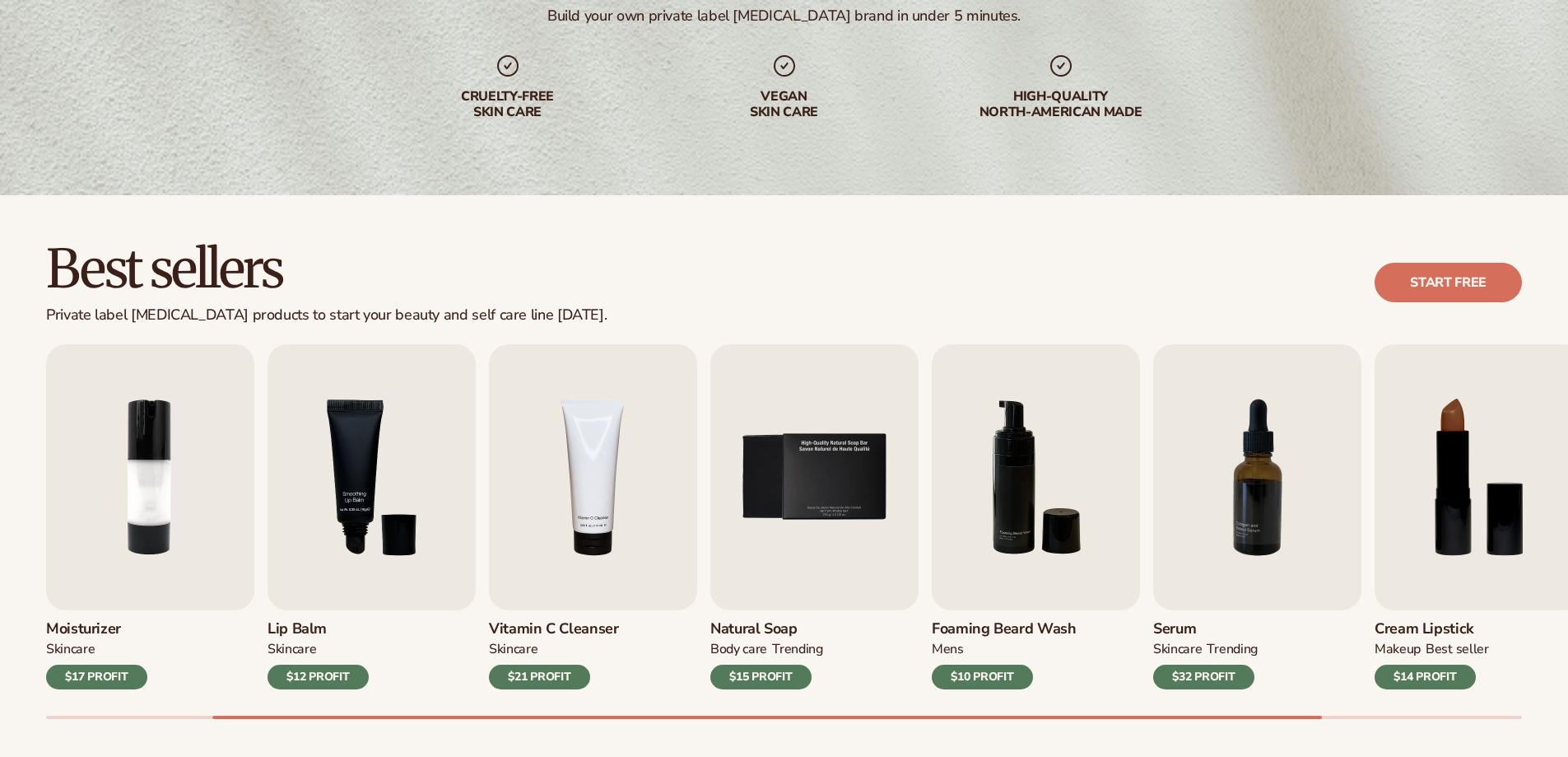
scroll to position [247, 0]
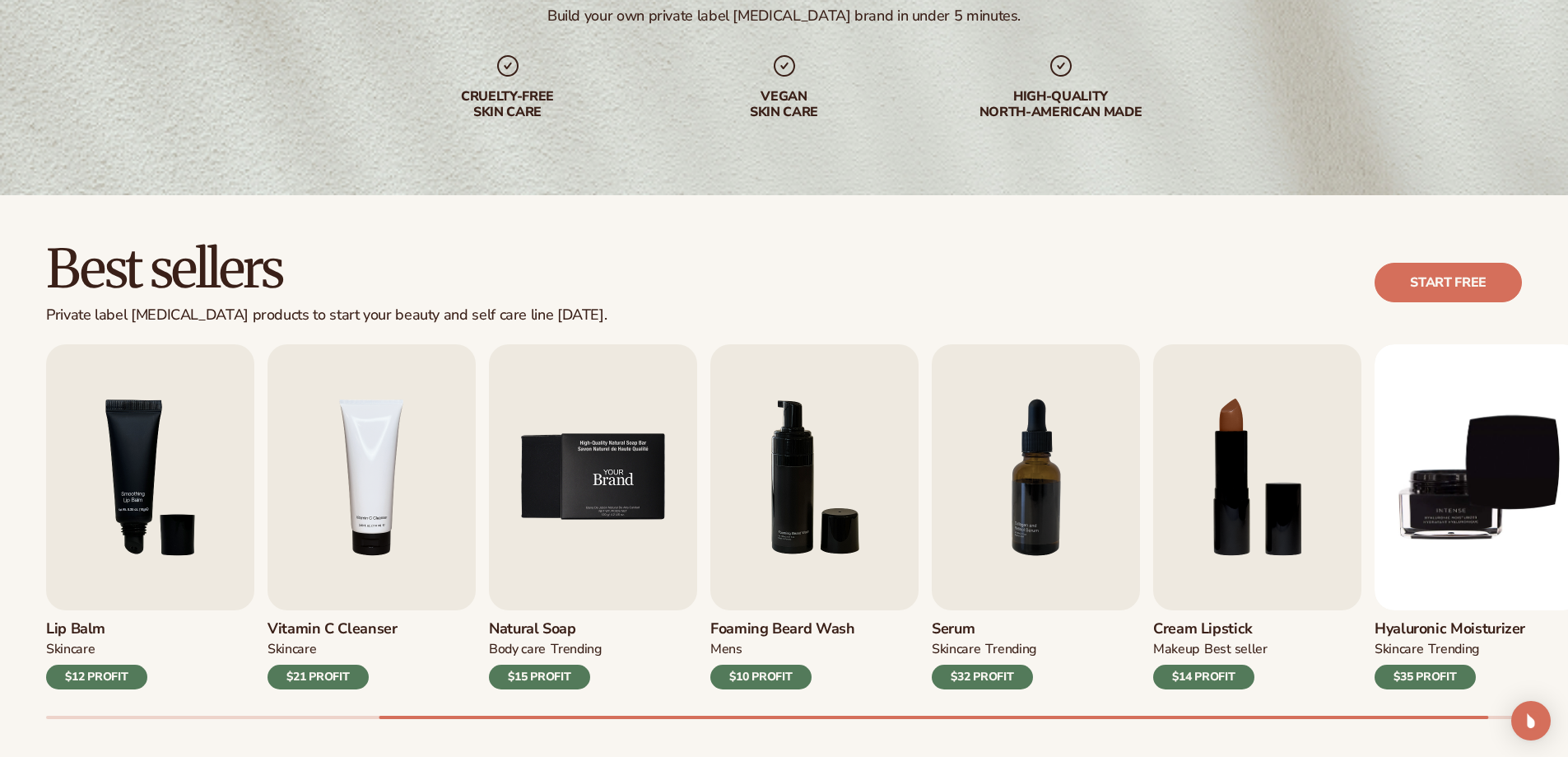
click at [601, 480] on img "5 / 9" at bounding box center [593, 476] width 208 height 266
click at [600, 495] on img "5 / 9" at bounding box center [593, 476] width 208 height 266
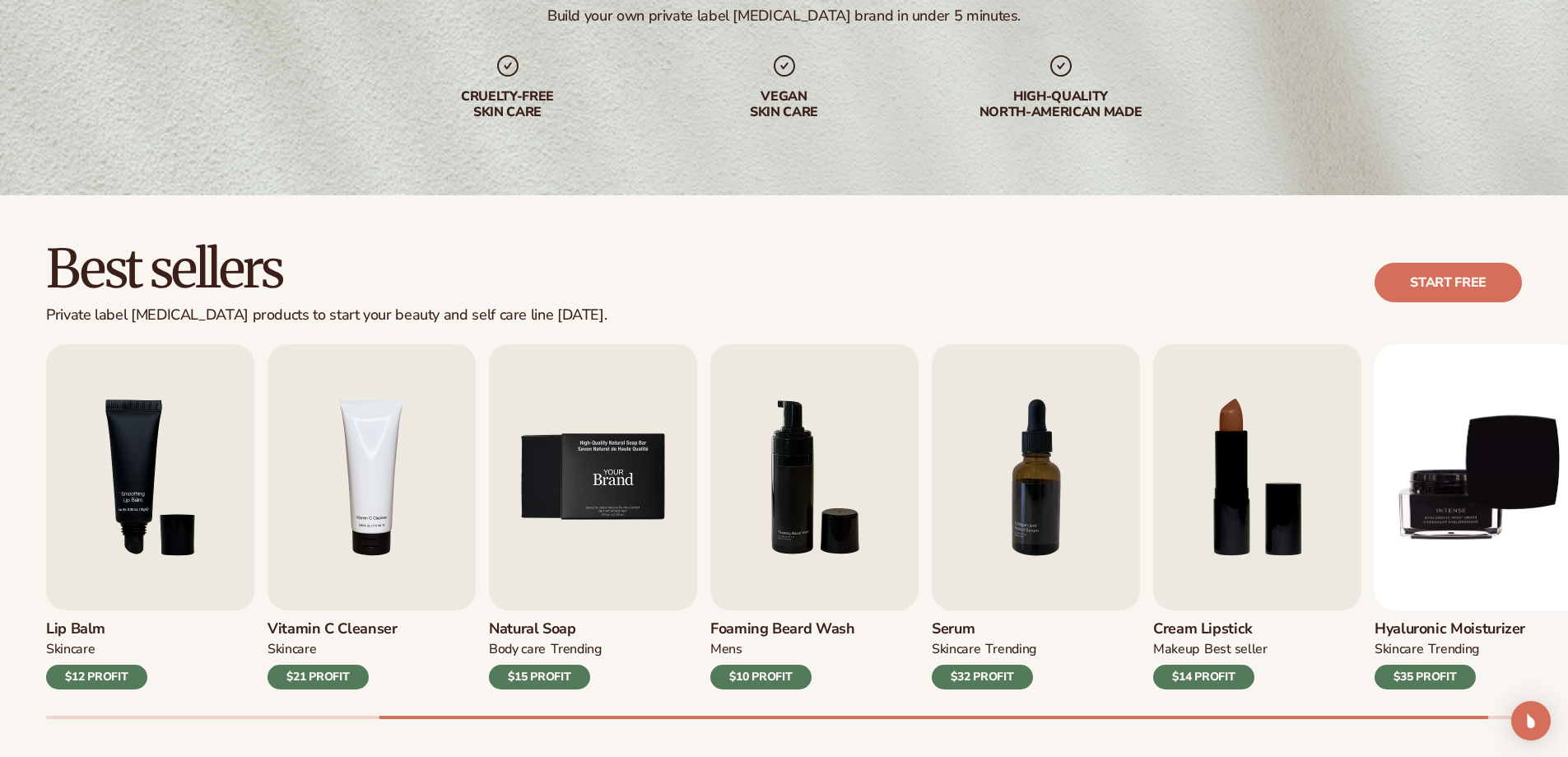
click at [597, 494] on img "5 / 9" at bounding box center [593, 476] width 208 height 266
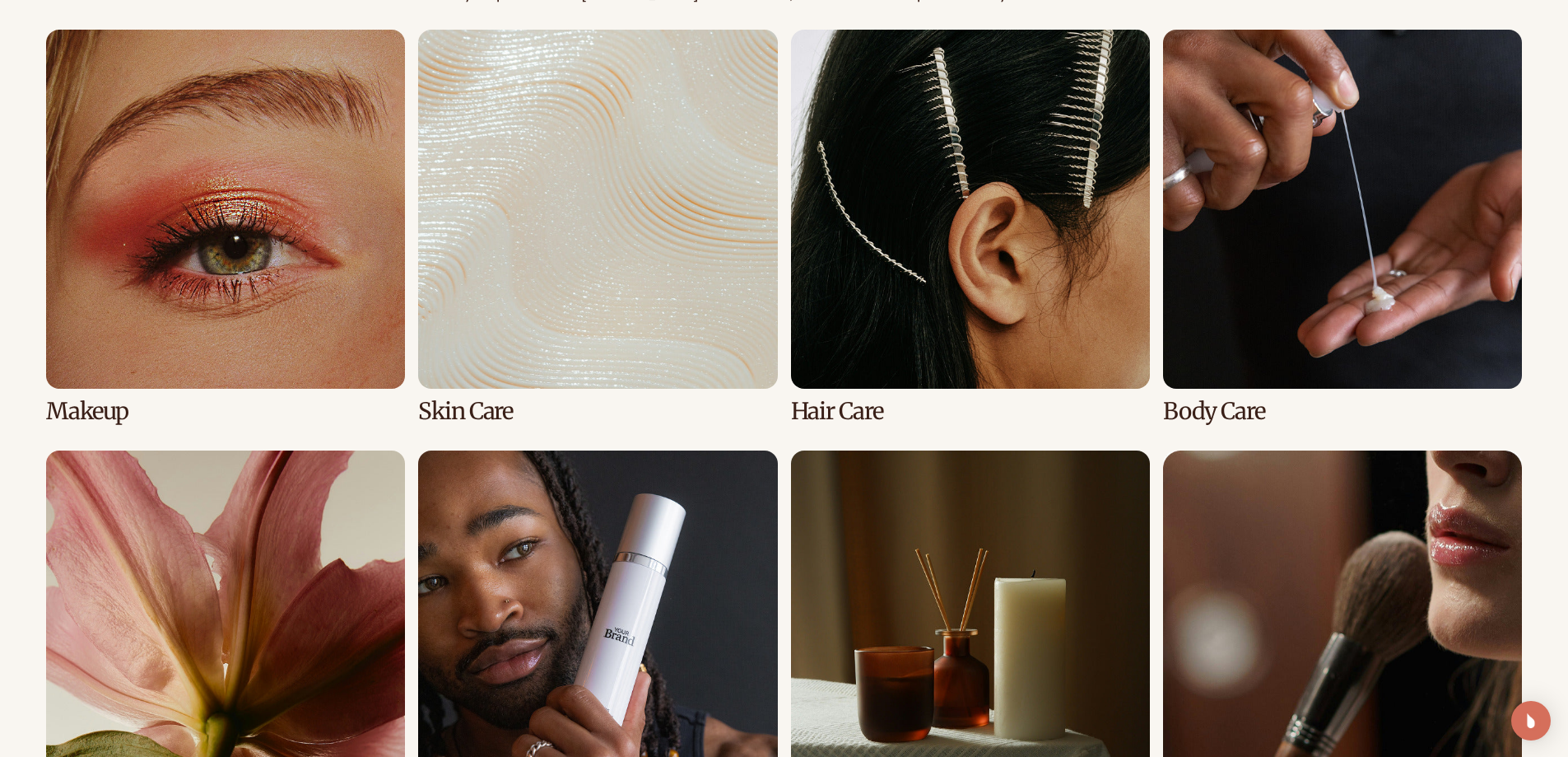
scroll to position [1235, 0]
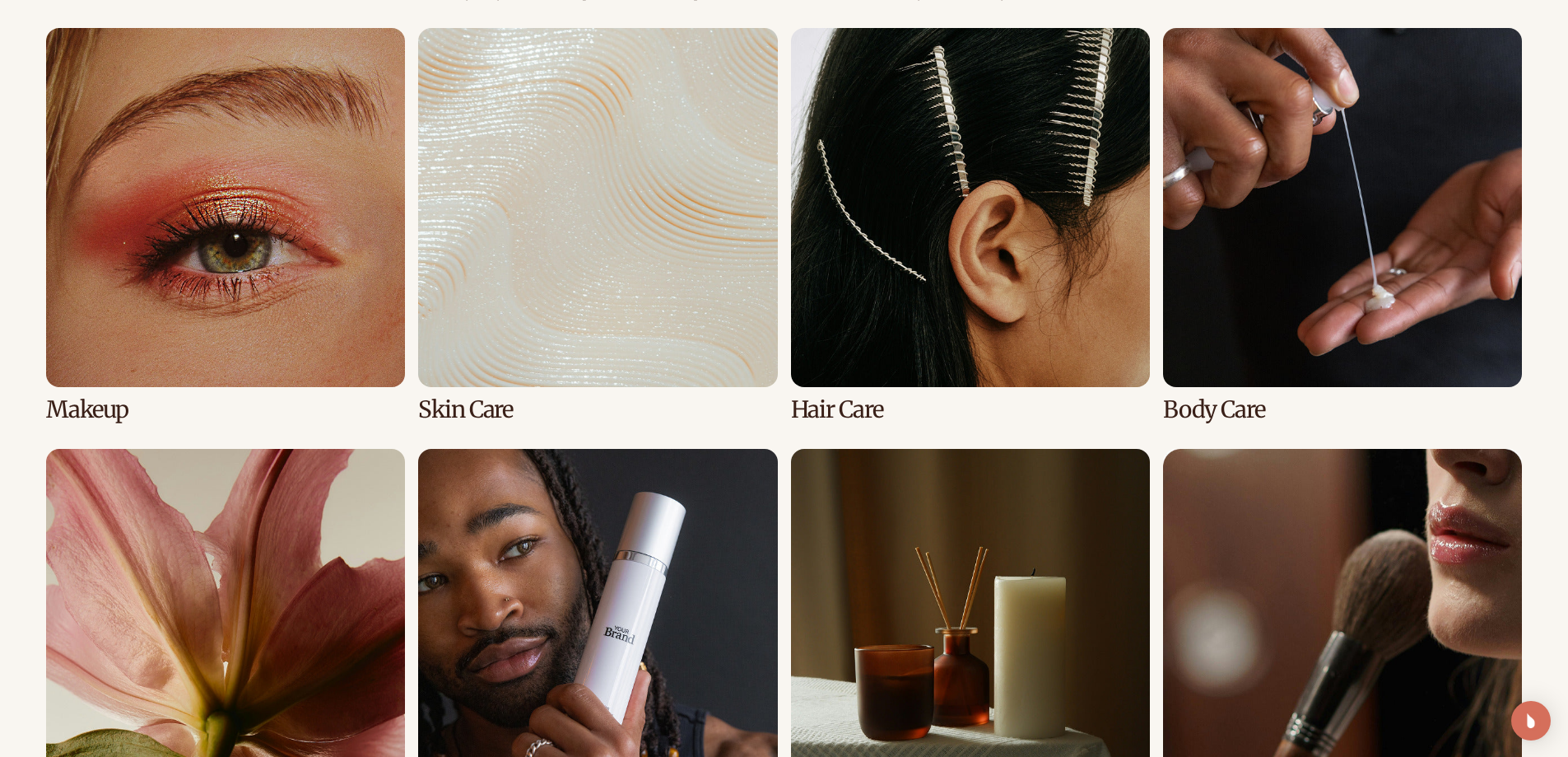
click at [973, 215] on link "3 / 8" at bounding box center [970, 225] width 359 height 395
